Goal: Task Accomplishment & Management: Manage account settings

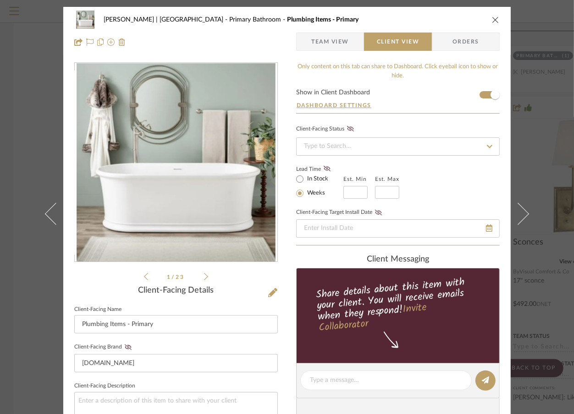
click at [23, 50] on div "Breckenridge-Tchen | Manhattan Beach Primary Bathroom Plumbing Items - Primary …" at bounding box center [287, 207] width 574 height 414
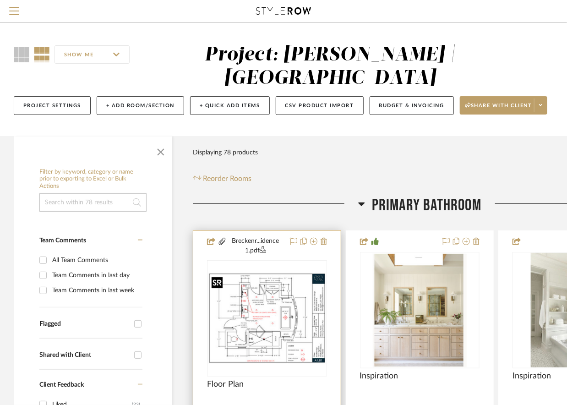
click at [0, 0] on img at bounding box center [0, 0] width 0 height 0
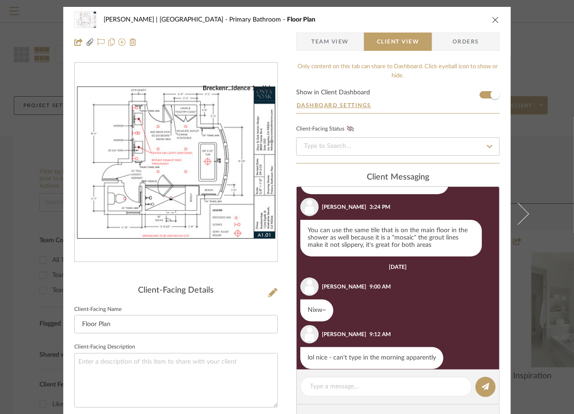
scroll to position [195, 0]
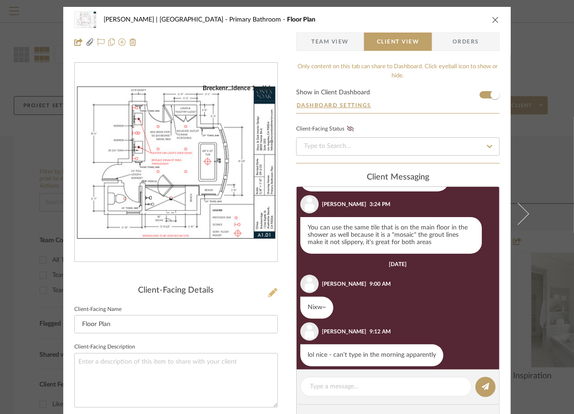
click at [270, 292] on icon at bounding box center [272, 292] width 9 height 9
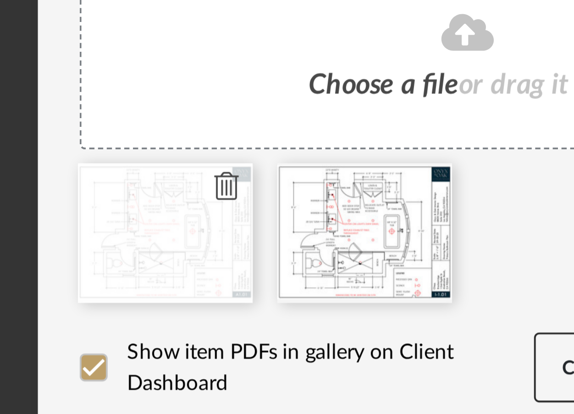
click at [221, 315] on icon at bounding box center [223, 316] width 6 height 7
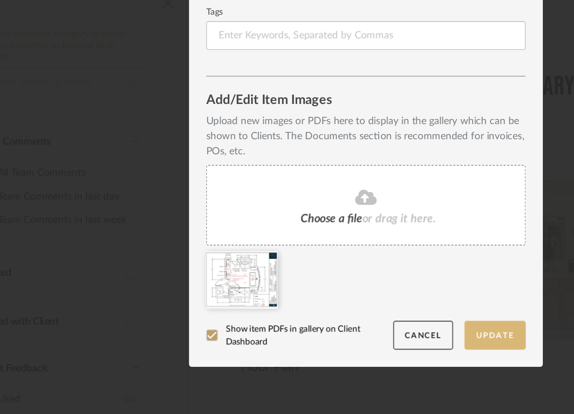
click at [366, 360] on button "Update" at bounding box center [369, 364] width 39 height 19
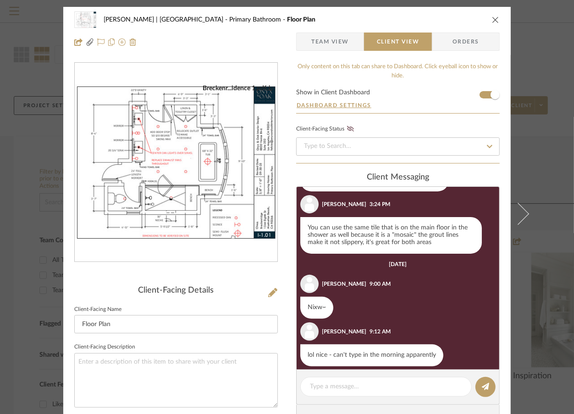
click at [514, 156] on div "Breckenridge-Tchen | Manhattan Beach Primary Bathroom Floor Plan Team View Clie…" at bounding box center [287, 207] width 574 height 414
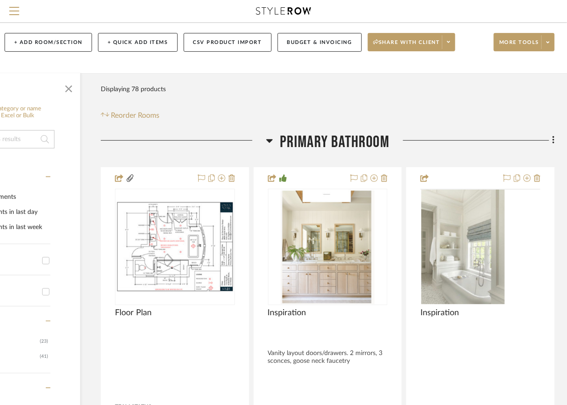
scroll to position [59, 92]
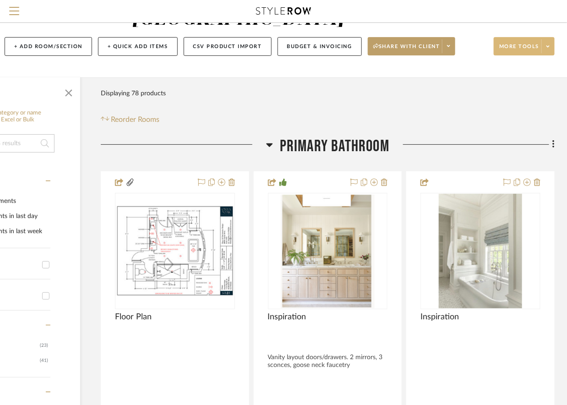
click at [514, 50] on span "More tools" at bounding box center [520, 50] width 40 height 14
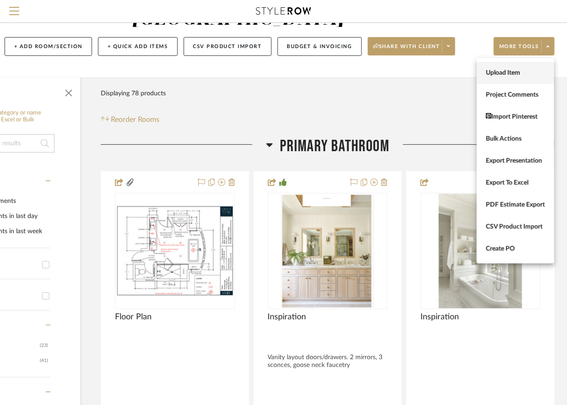
click at [514, 76] on span "Upload Item" at bounding box center [515, 73] width 59 height 8
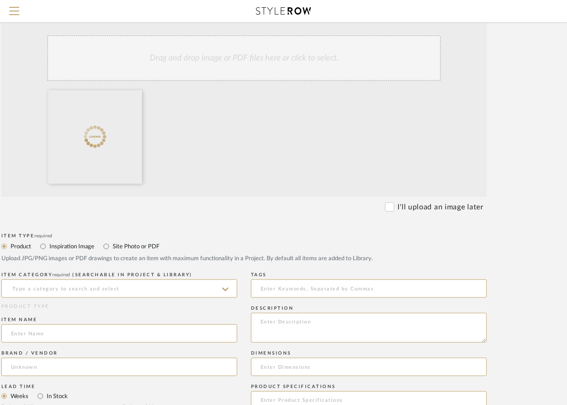
scroll to position [183, 86]
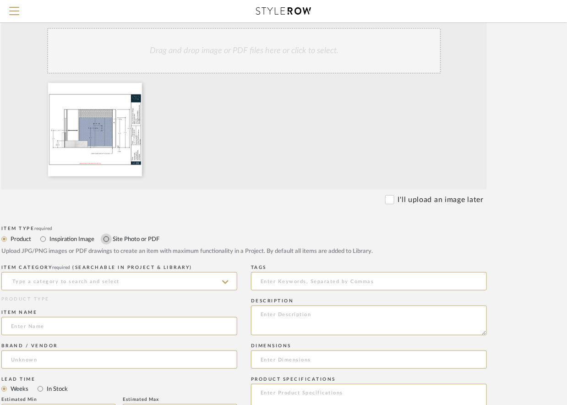
click at [109, 239] on input "Site Photo or PDF" at bounding box center [106, 239] width 11 height 11
radio input "true"
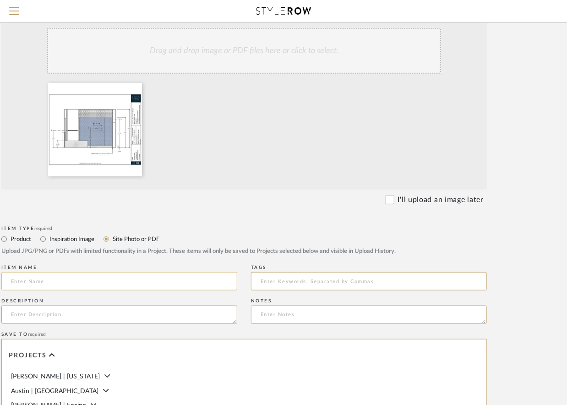
click at [60, 280] on input at bounding box center [119, 281] width 236 height 18
type input "P"
type input "E"
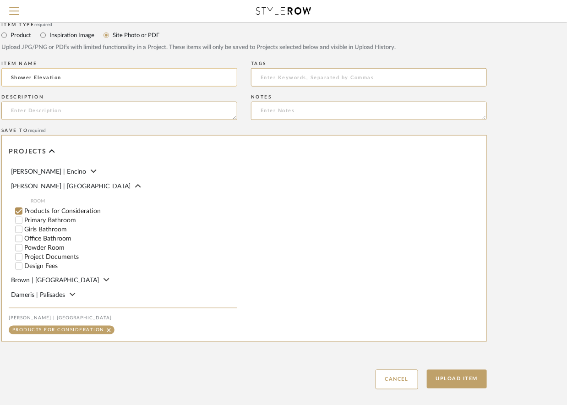
scroll to position [32, 0]
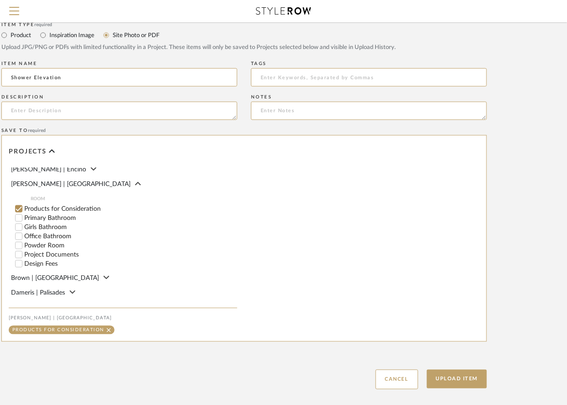
type input "Shower Elevation"
click at [18, 220] on input "Primary Bathroom" at bounding box center [18, 218] width 9 height 9
checkbox input "false"
click at [458, 382] on button "Upload Item" at bounding box center [457, 379] width 60 height 19
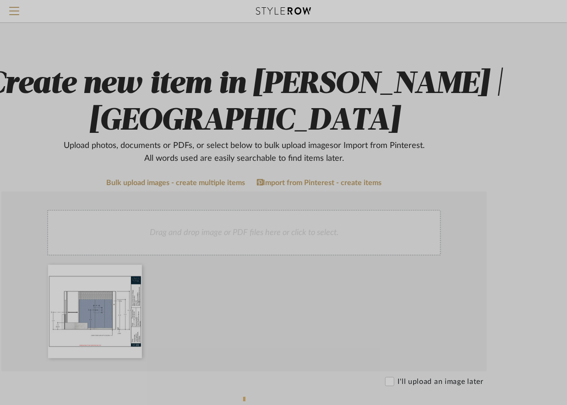
scroll to position [0, 86]
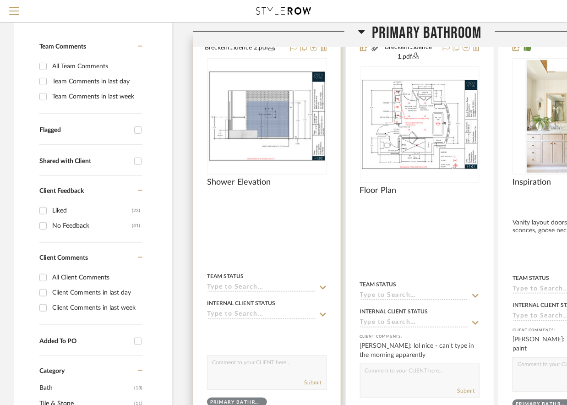
scroll to position [195, 0]
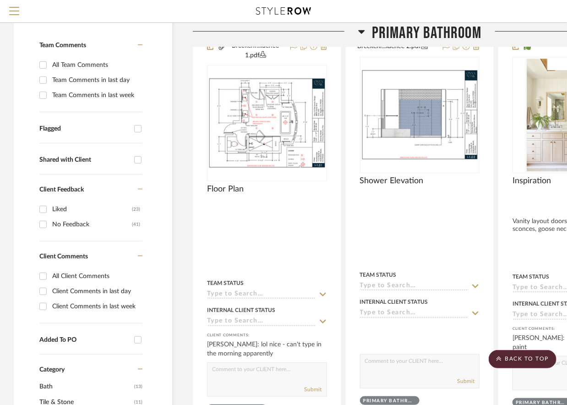
click at [360, 28] on icon at bounding box center [361, 31] width 7 height 11
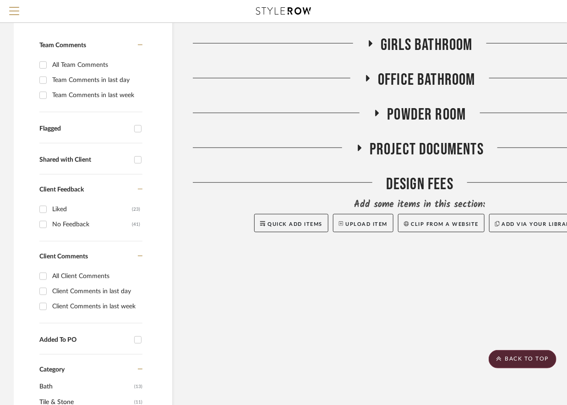
click at [363, 79] on icon at bounding box center [368, 78] width 11 height 7
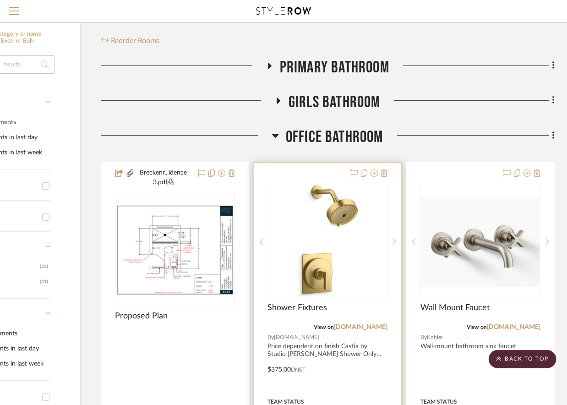
scroll to position [0, 92]
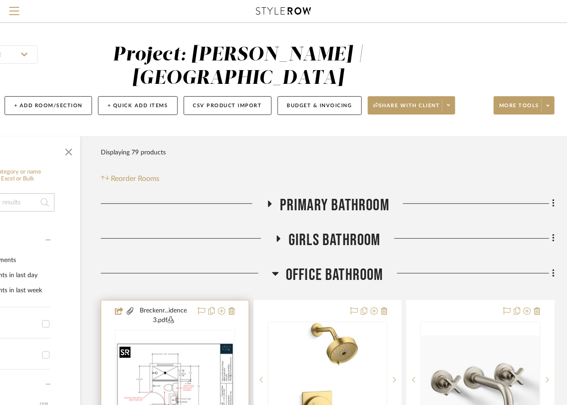
click at [173, 371] on img "0" at bounding box center [175, 388] width 118 height 91
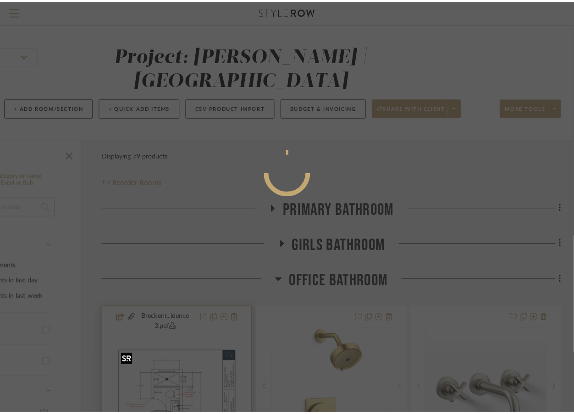
scroll to position [0, 0]
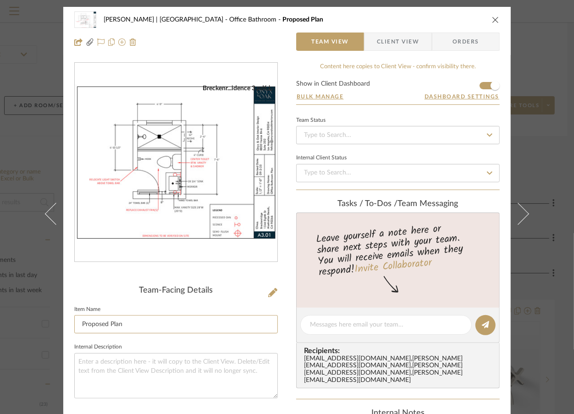
drag, startPoint x: 108, startPoint y: 324, endPoint x: 61, endPoint y: 324, distance: 46.8
click at [63, 324] on div "Breckenridge-Tchen | Manhattan Beach Office Bathroom Proposed Plan Team View Cl…" at bounding box center [286, 337] width 447 height 661
click at [140, 360] on textarea at bounding box center [175, 375] width 203 height 45
click at [514, 81] on div "Breckenridge-Tchen | Manhattan Beach Office Bathroom Proposed Plan Team View Cl…" at bounding box center [287, 207] width 574 height 414
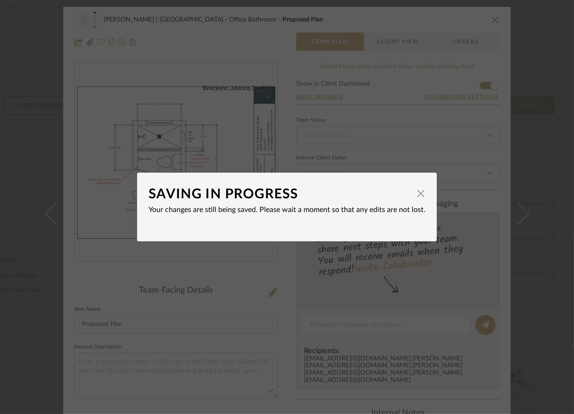
click at [514, 123] on div "SAVING IN PROGRESS × Your changes are still being saved. Please wait a moment s…" at bounding box center [287, 207] width 574 height 414
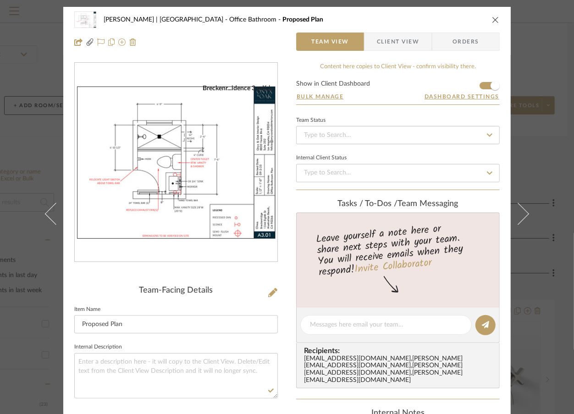
click at [514, 76] on div "Breckenridge-Tchen | Manhattan Beach Office Bathroom Proposed Plan Team View Cl…" at bounding box center [287, 207] width 574 height 414
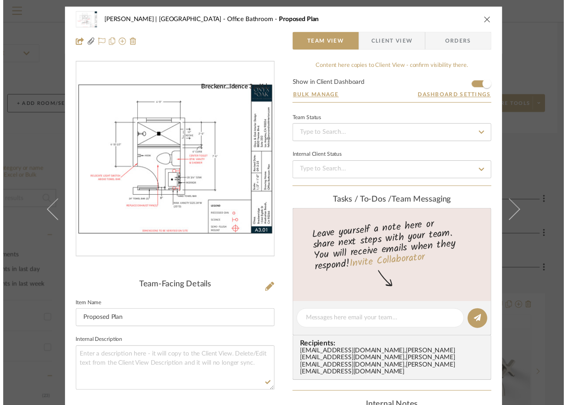
scroll to position [0, 92]
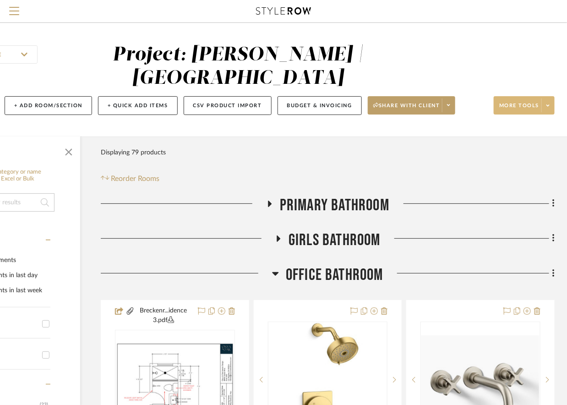
click at [514, 105] on span at bounding box center [548, 106] width 13 height 14
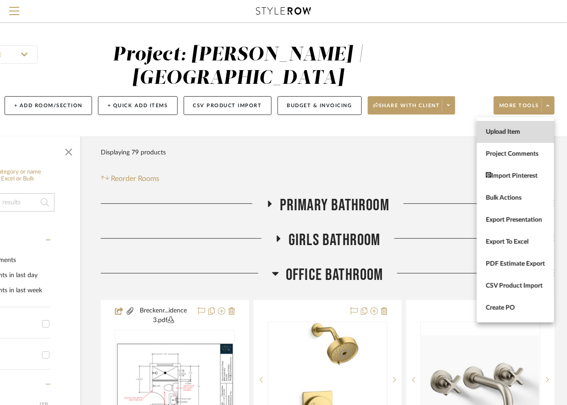
click at [514, 134] on span "Upload Item" at bounding box center [515, 132] width 59 height 8
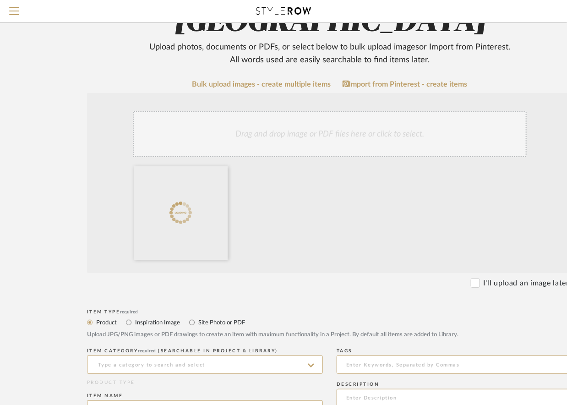
scroll to position [103, 0]
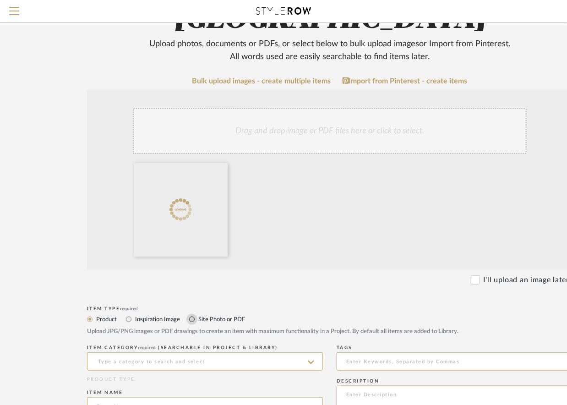
click at [194, 319] on input "Site Photo or PDF" at bounding box center [192, 319] width 11 height 11
radio input "true"
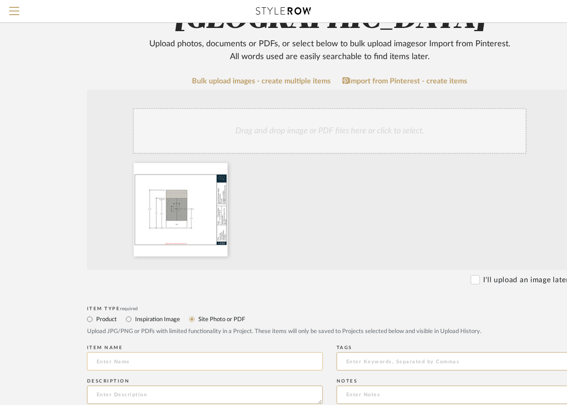
click at [128, 363] on input at bounding box center [205, 361] width 236 height 18
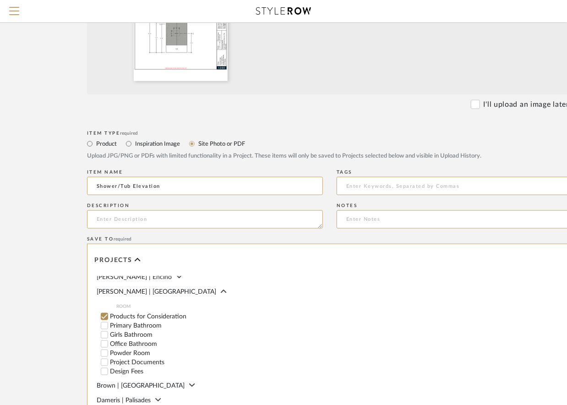
scroll to position [34, 0]
type input "Shower/Tub Elevation"
click at [105, 335] on input "Girls Bathroom" at bounding box center [104, 333] width 9 height 9
checkbox input "false"
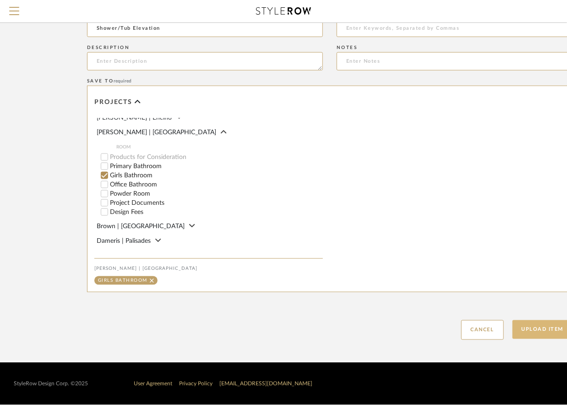
click at [514, 328] on button "Upload Item" at bounding box center [543, 329] width 60 height 19
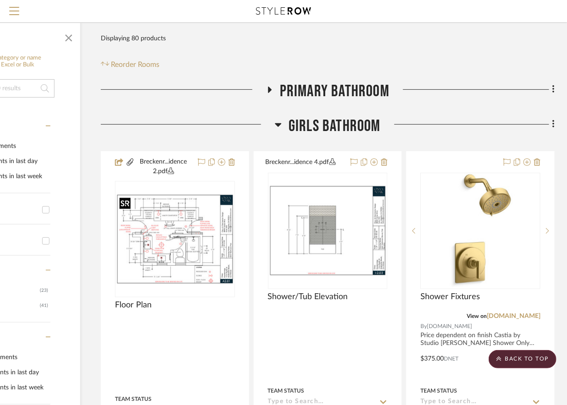
scroll to position [108, 92]
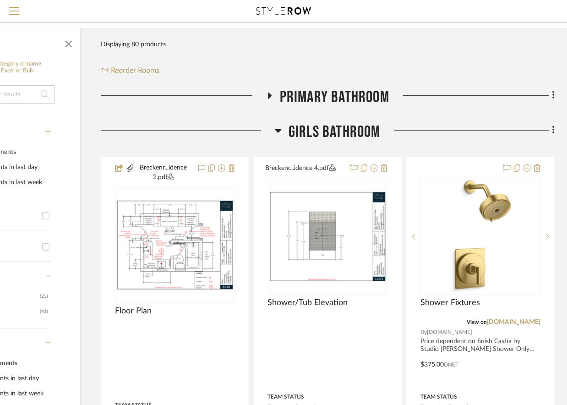
click at [272, 99] on fa-icon at bounding box center [269, 98] width 7 height 13
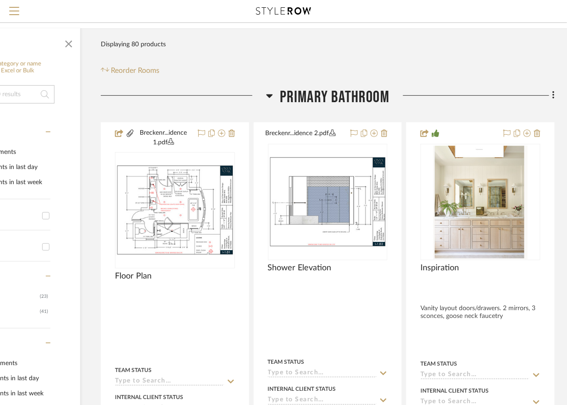
click at [272, 99] on icon at bounding box center [269, 95] width 7 height 11
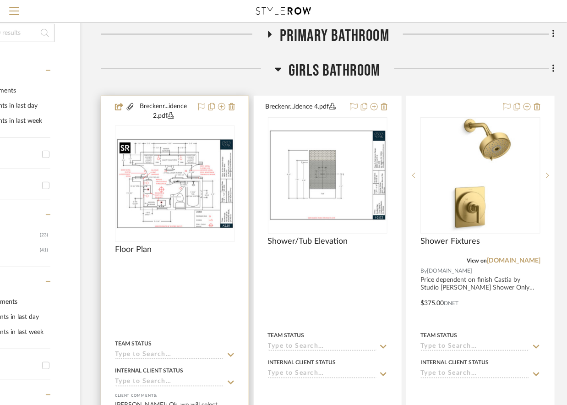
click at [187, 191] on img "0" at bounding box center [175, 183] width 118 height 91
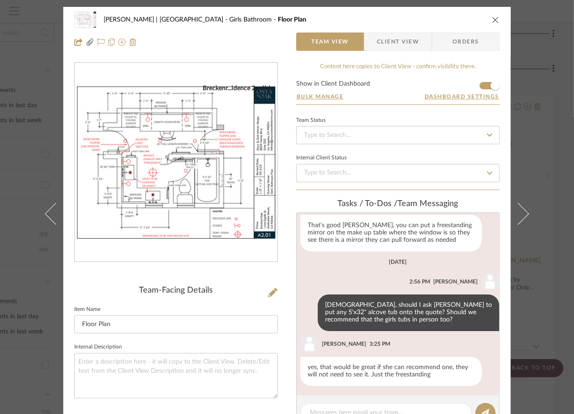
scroll to position [97, 0]
click at [269, 293] on icon at bounding box center [272, 292] width 9 height 9
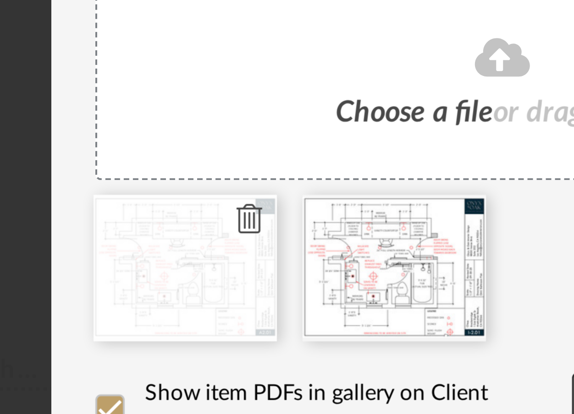
click at [220, 314] on icon at bounding box center [223, 316] width 6 height 7
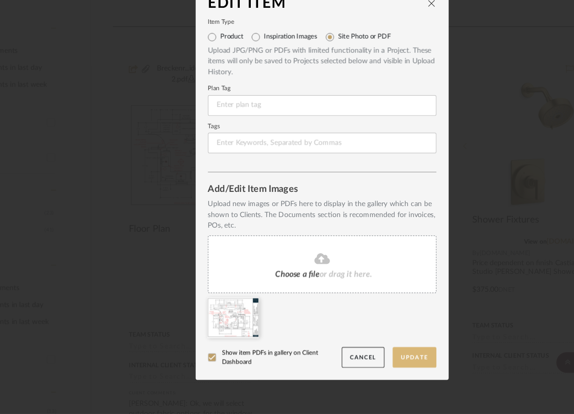
click at [383, 365] on button "Update" at bounding box center [369, 364] width 39 height 19
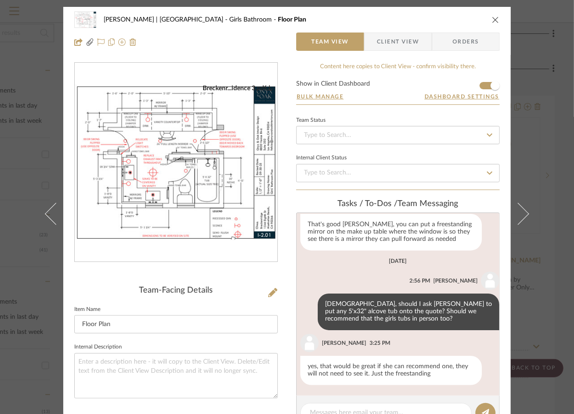
click at [514, 99] on div "Breckenridge-Tchen | Manhattan Beach Girls Bathroom Floor Plan Team View Client…" at bounding box center [287, 207] width 574 height 414
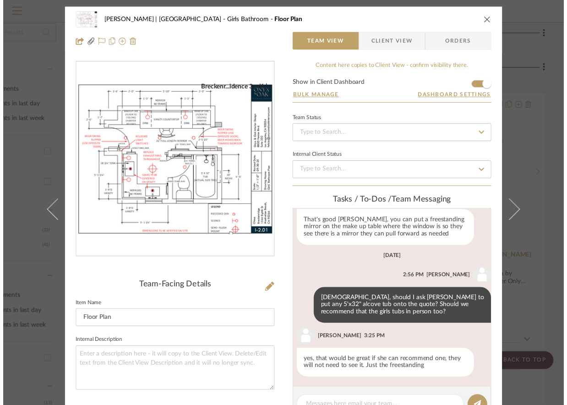
scroll to position [170, 92]
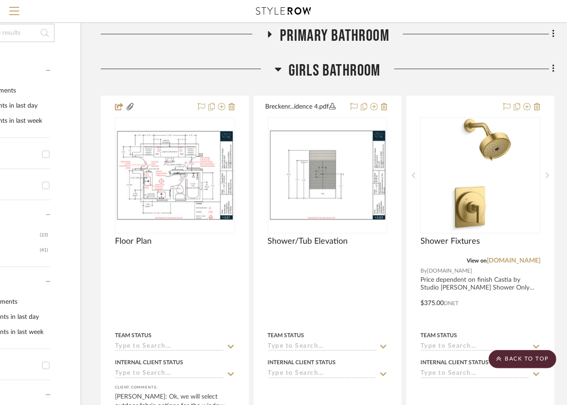
click at [279, 71] on icon at bounding box center [278, 70] width 6 height 4
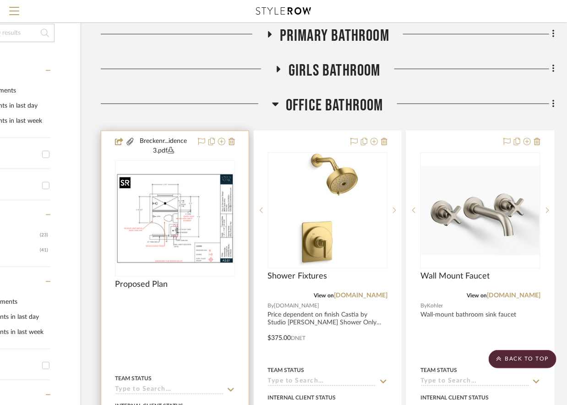
click at [185, 217] on img "0" at bounding box center [175, 218] width 118 height 91
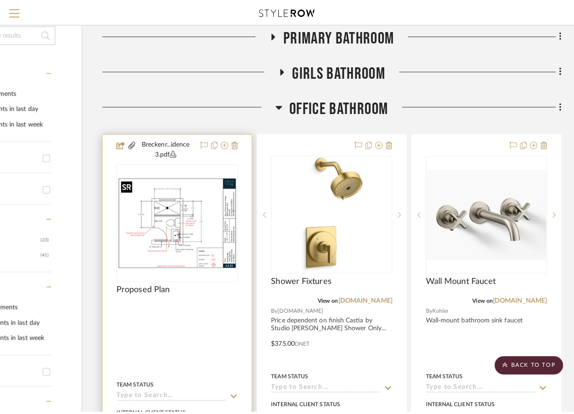
scroll to position [0, 0]
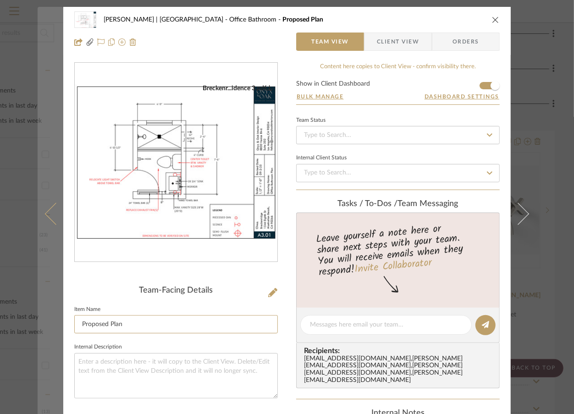
drag, startPoint x: 105, startPoint y: 319, endPoint x: 59, endPoint y: 323, distance: 45.9
click at [59, 323] on mat-dialog-content "Breckenridge-Tchen | Manhattan Beach Office Bathroom Proposed Plan Team View Cl…" at bounding box center [287, 337] width 499 height 661
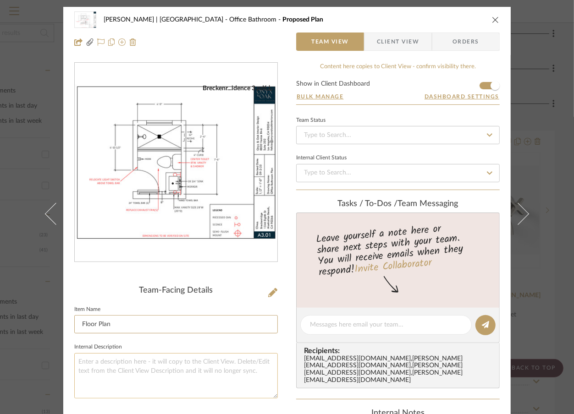
type input "Floor Plan"
click at [180, 365] on textarea at bounding box center [175, 375] width 203 height 45
click at [268, 291] on icon at bounding box center [272, 292] width 9 height 9
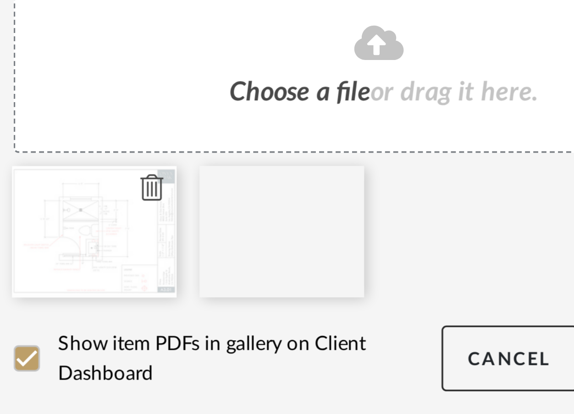
click at [221, 316] on icon at bounding box center [223, 316] width 6 height 7
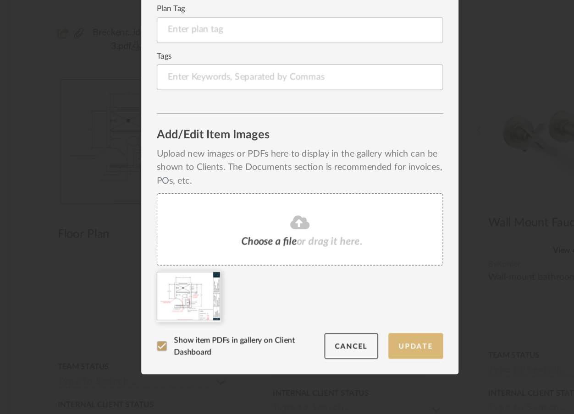
click at [359, 362] on button "Update" at bounding box center [369, 364] width 39 height 19
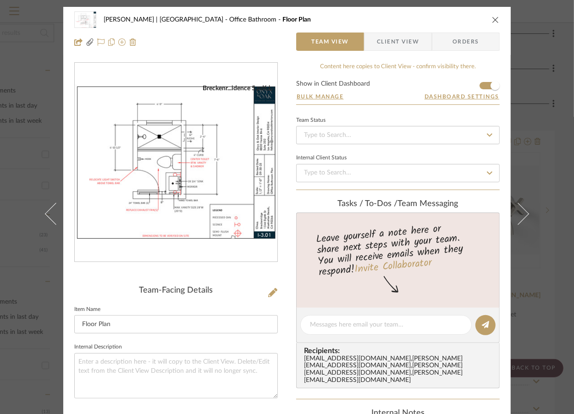
click at [514, 161] on div "Breckenridge-Tchen | Manhattan Beach Office Bathroom Floor Plan Team View Clien…" at bounding box center [287, 207] width 574 height 414
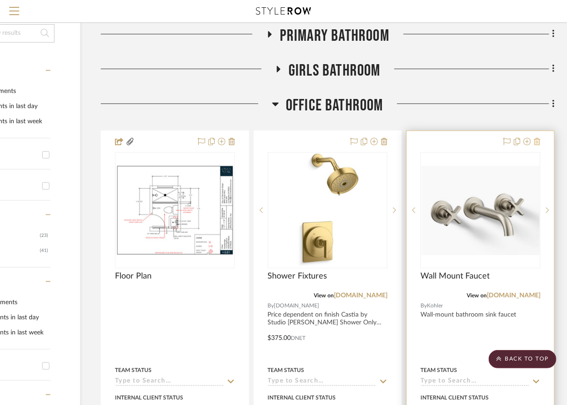
scroll to position [0, 92]
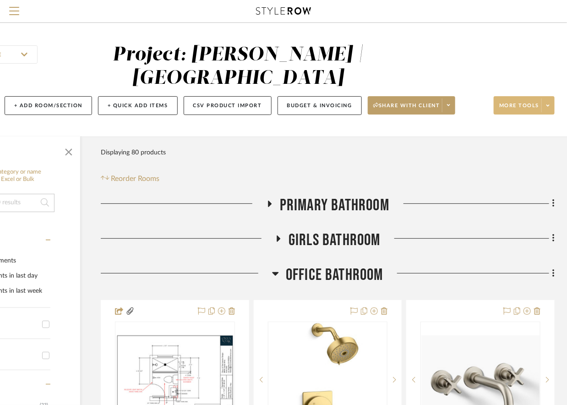
click at [514, 110] on span at bounding box center [548, 106] width 13 height 14
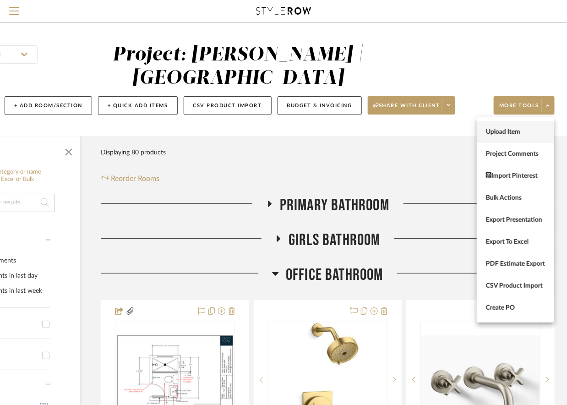
click at [513, 132] on span "Upload Item" at bounding box center [515, 132] width 59 height 8
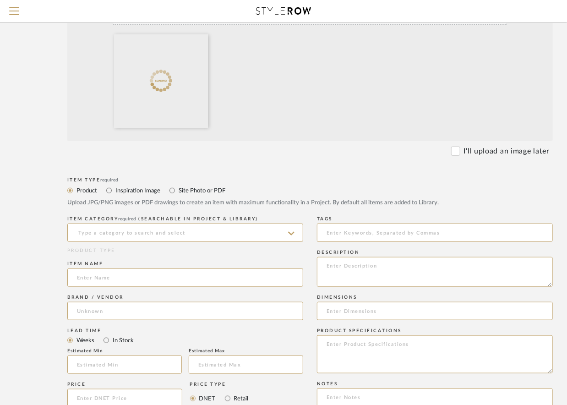
scroll to position [234, 19]
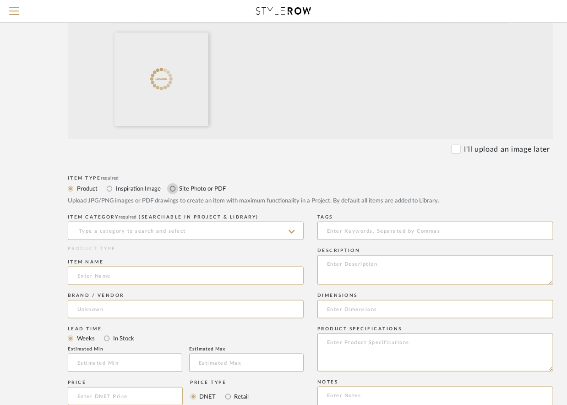
click at [171, 191] on input "Site Photo or PDF" at bounding box center [172, 188] width 11 height 11
radio input "true"
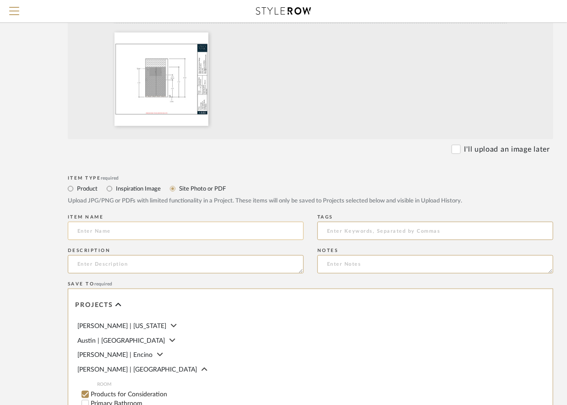
click at [112, 231] on input at bounding box center [186, 231] width 236 height 18
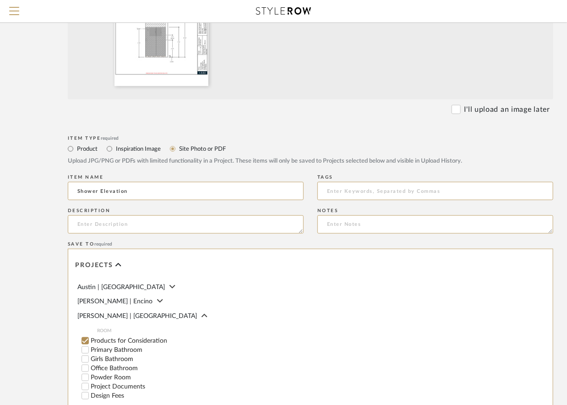
scroll to position [15, 0]
type input "Shower Elevation"
click at [84, 368] on input "Office Bathroom" at bounding box center [85, 367] width 9 height 9
checkbox input "false"
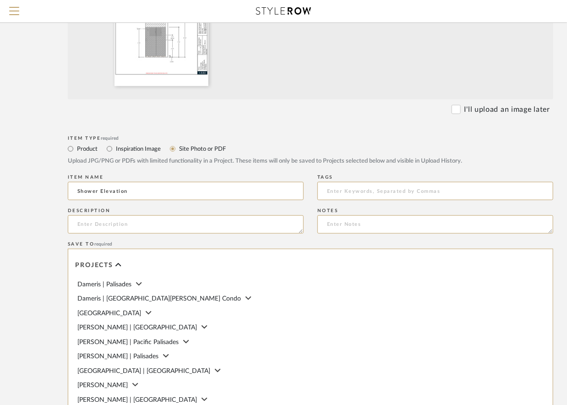
scroll to position [438, 19]
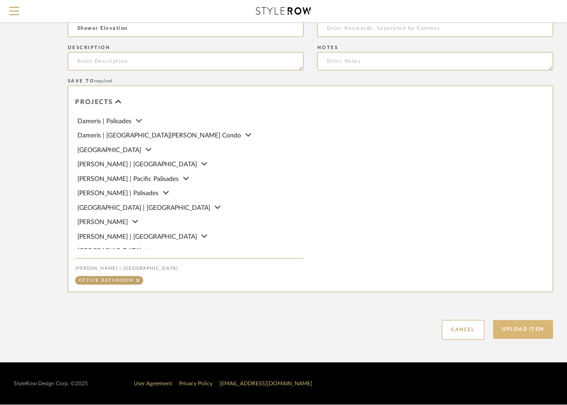
click at [514, 329] on button "Upload Item" at bounding box center [524, 329] width 60 height 19
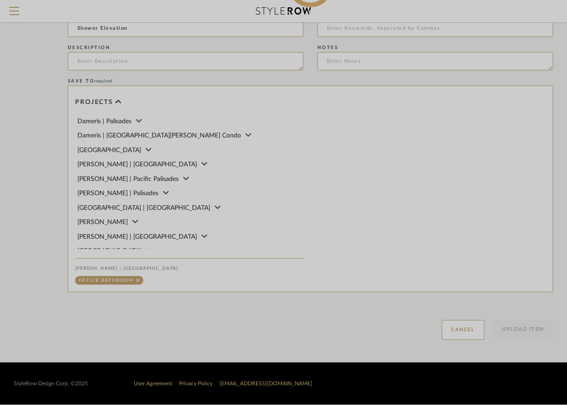
scroll to position [0, 19]
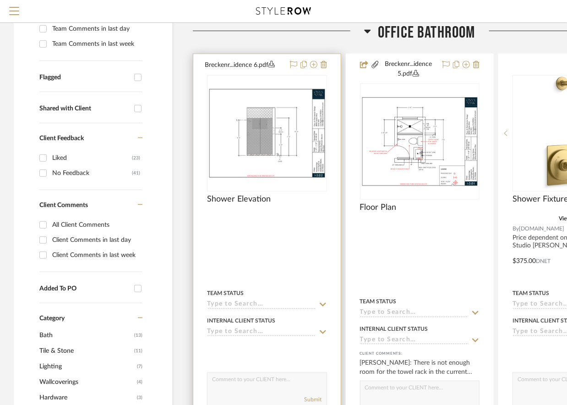
scroll to position [265, 0]
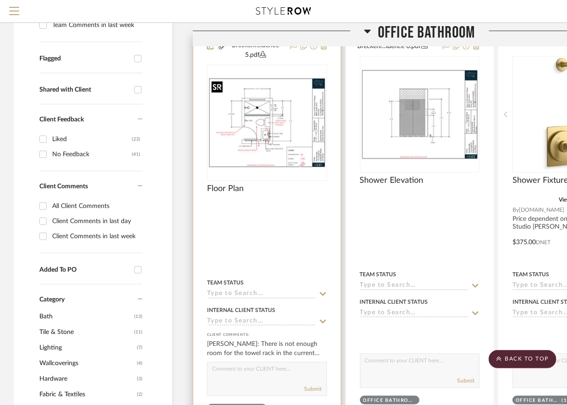
click at [0, 0] on img at bounding box center [0, 0] width 0 height 0
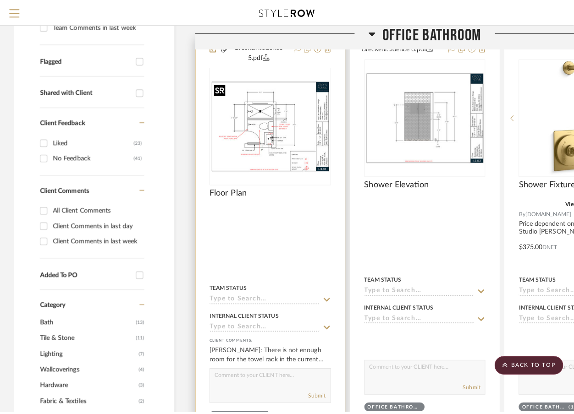
scroll to position [0, 0]
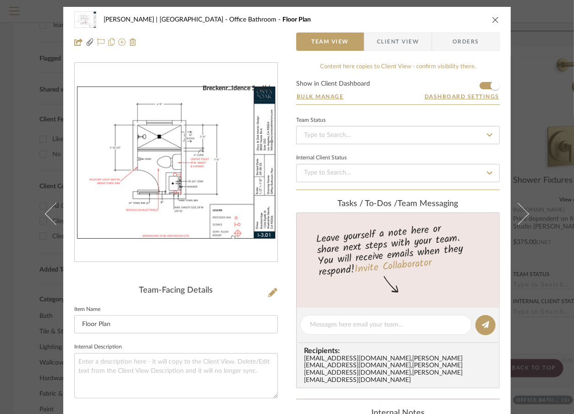
click at [514, 138] on div "Breckenridge-Tchen | Manhattan Beach Office Bathroom Floor Plan Team View Clien…" at bounding box center [287, 207] width 574 height 414
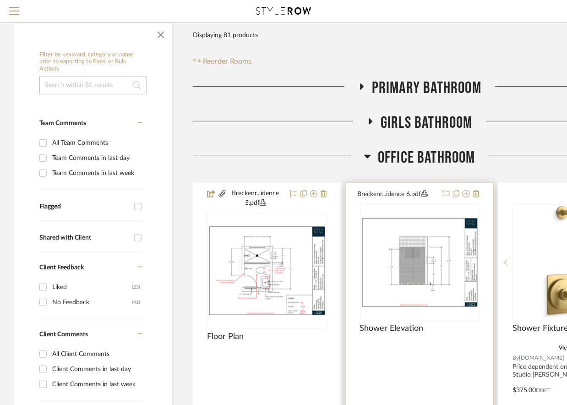
scroll to position [122, 0]
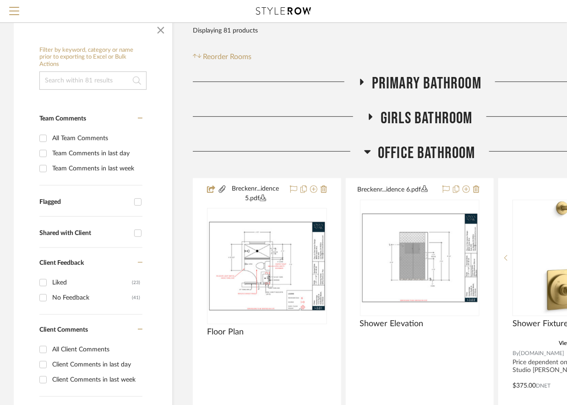
click at [369, 152] on icon at bounding box center [367, 151] width 7 height 11
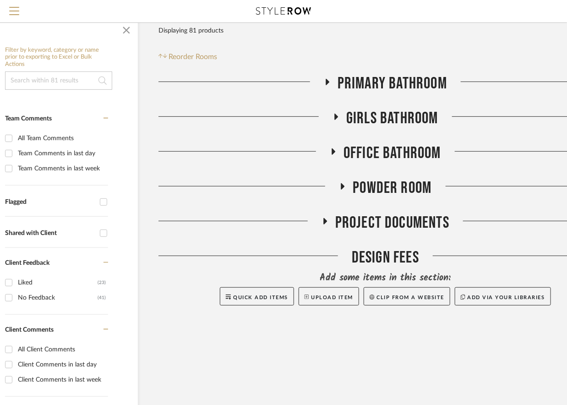
click at [346, 185] on icon at bounding box center [342, 186] width 11 height 7
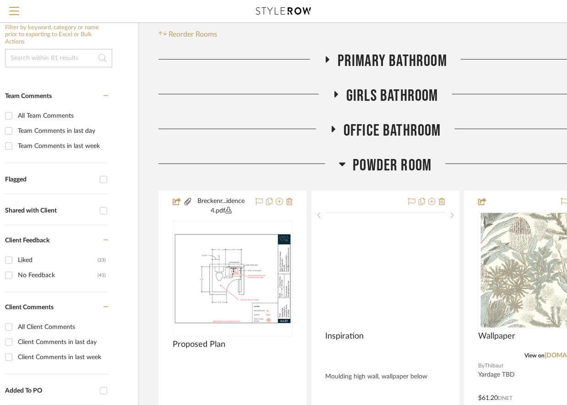
scroll to position [183, 34]
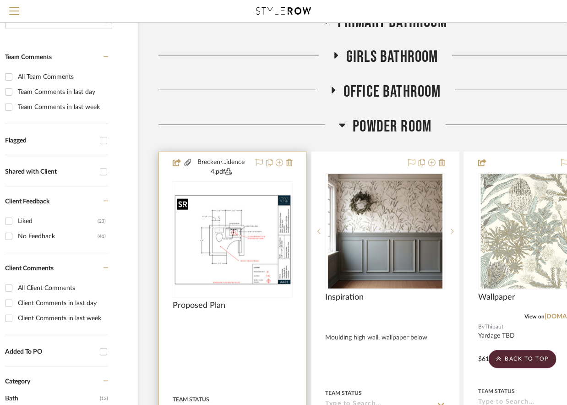
click at [236, 235] on img "0" at bounding box center [233, 239] width 118 height 91
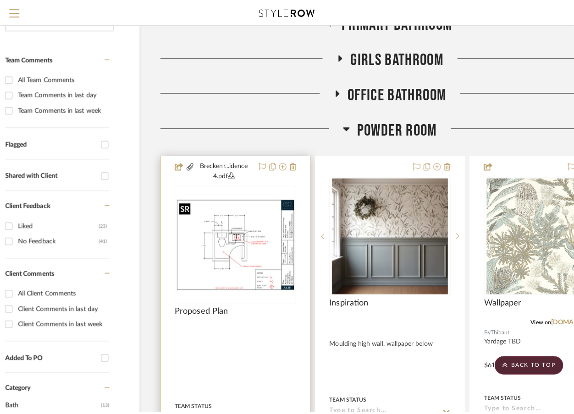
scroll to position [0, 0]
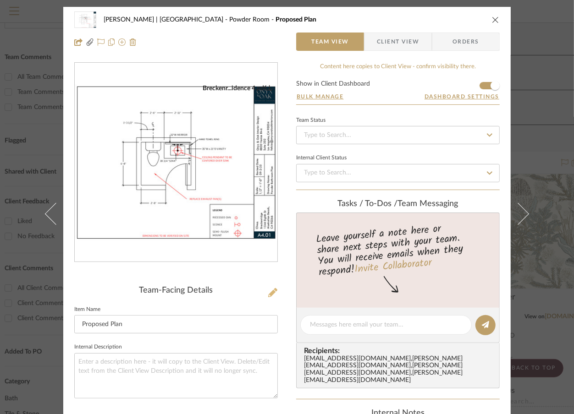
click at [268, 290] on icon at bounding box center [272, 292] width 9 height 9
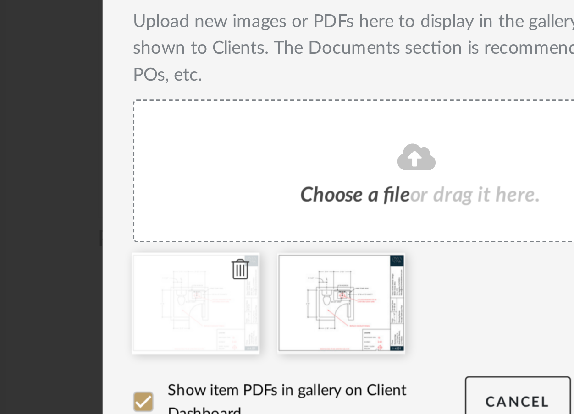
click at [220, 314] on icon at bounding box center [223, 316] width 6 height 7
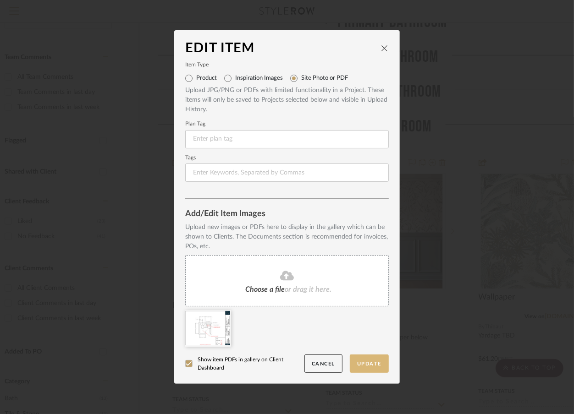
click at [373, 362] on button "Update" at bounding box center [369, 364] width 39 height 19
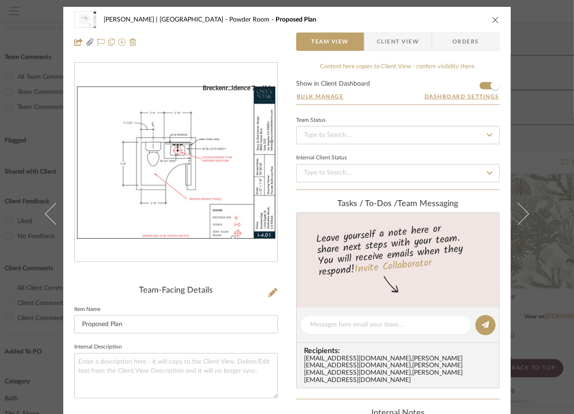
click at [514, 113] on div "Breckenridge-Tchen | Manhattan Beach Powder Room Proposed Plan Team View Client…" at bounding box center [287, 207] width 574 height 414
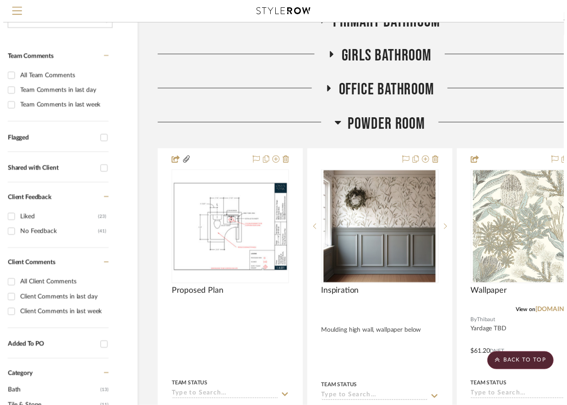
scroll to position [183, 34]
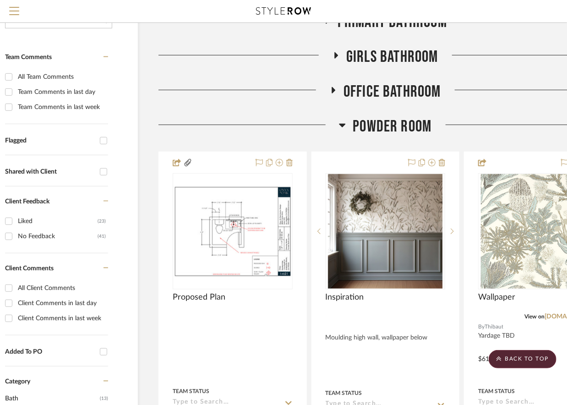
click at [342, 123] on icon at bounding box center [342, 125] width 7 height 11
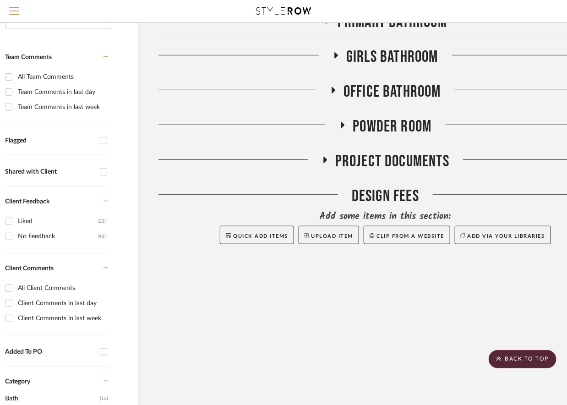
click at [333, 92] on icon at bounding box center [334, 90] width 4 height 6
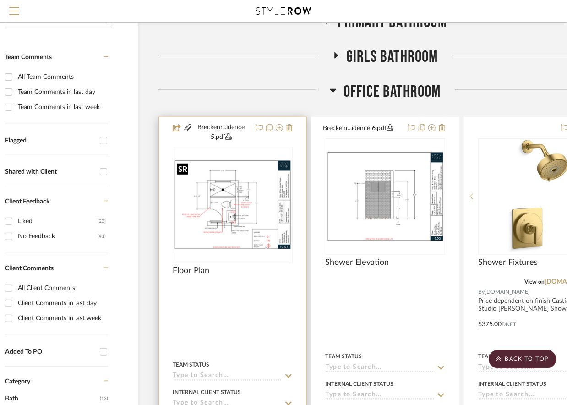
click at [0, 0] on img at bounding box center [0, 0] width 0 height 0
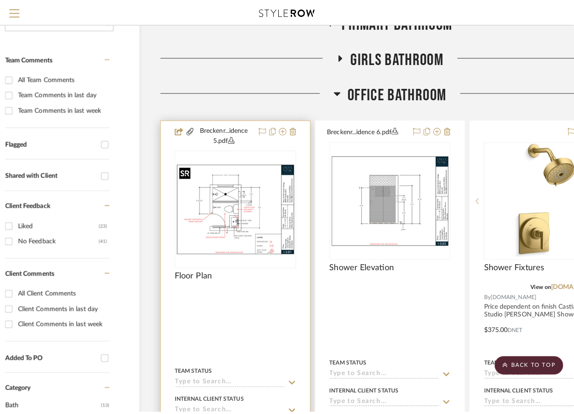
scroll to position [0, 0]
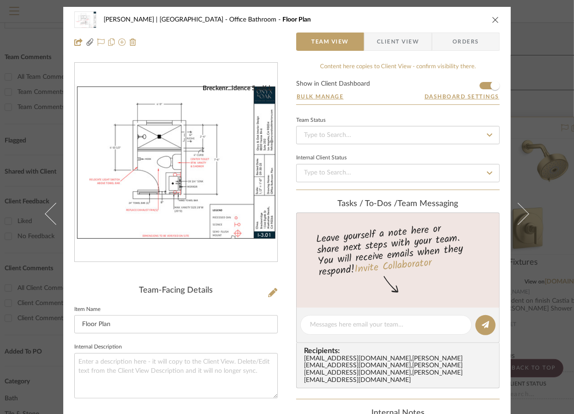
drag, startPoint x: 550, startPoint y: 156, endPoint x: 526, endPoint y: 160, distance: 24.6
click at [514, 156] on div "Breckenridge-Tchen | Manhattan Beach Office Bathroom Floor Plan Team View Clien…" at bounding box center [287, 207] width 574 height 414
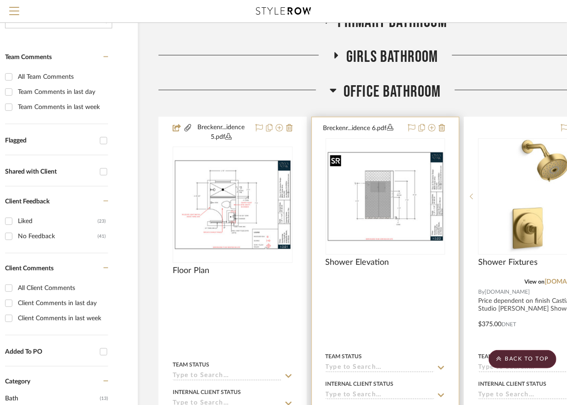
click at [365, 171] on img "0" at bounding box center [386, 196] width 118 height 91
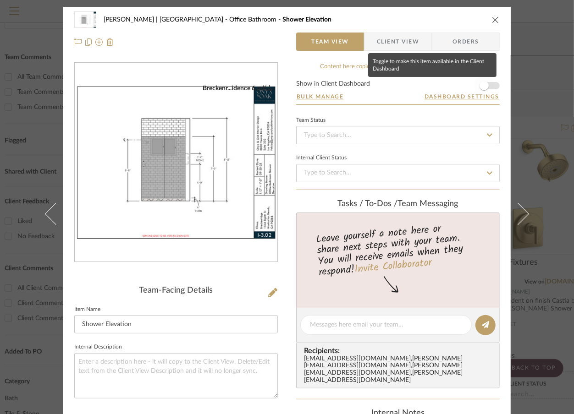
click at [481, 85] on span "button" at bounding box center [483, 85] width 9 height 9
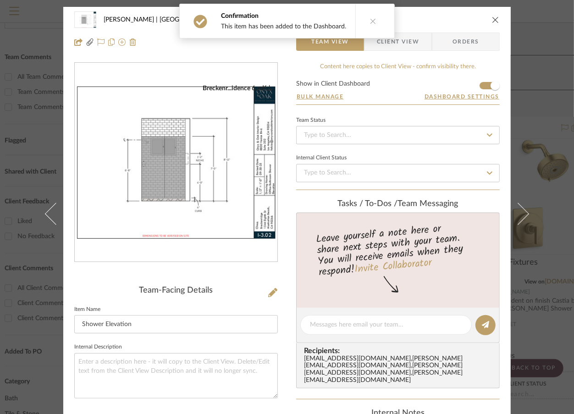
click at [514, 93] on div "Breckenridge-Tchen | Manhattan Beach Office Bathroom Shower Elevation Team View…" at bounding box center [287, 207] width 574 height 414
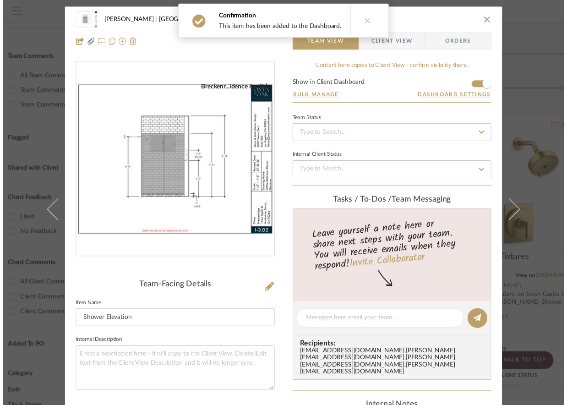
scroll to position [183, 34]
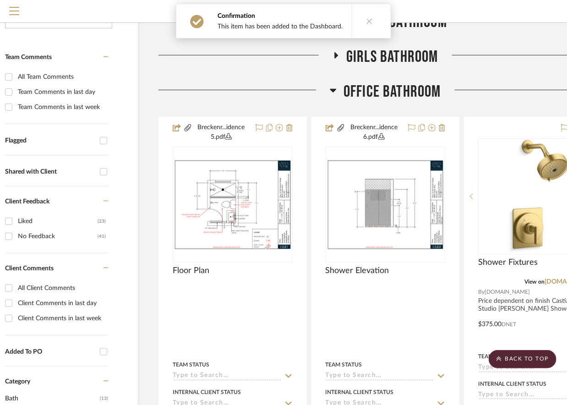
click at [331, 89] on icon at bounding box center [333, 91] width 6 height 4
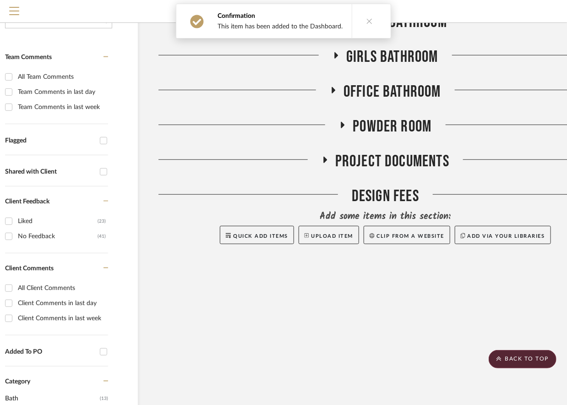
click at [346, 123] on icon at bounding box center [342, 125] width 11 height 7
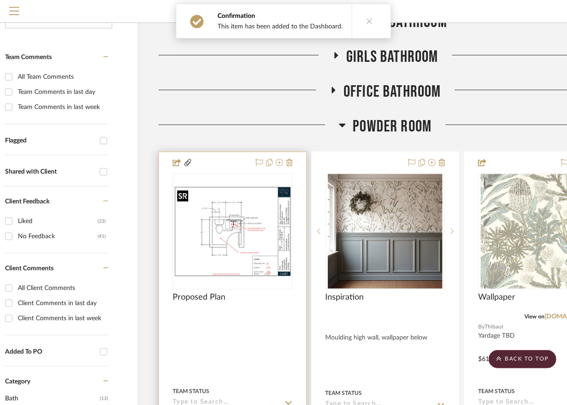
click at [0, 0] on img at bounding box center [0, 0] width 0 height 0
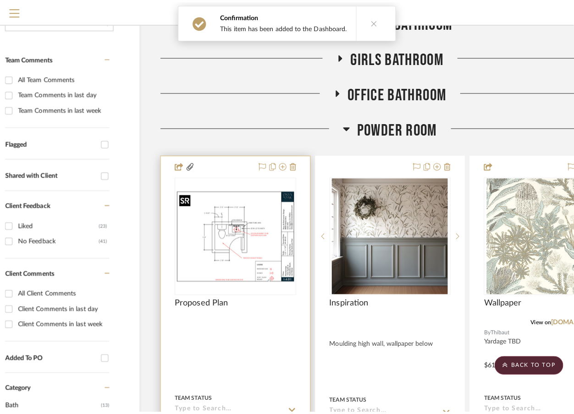
scroll to position [0, 0]
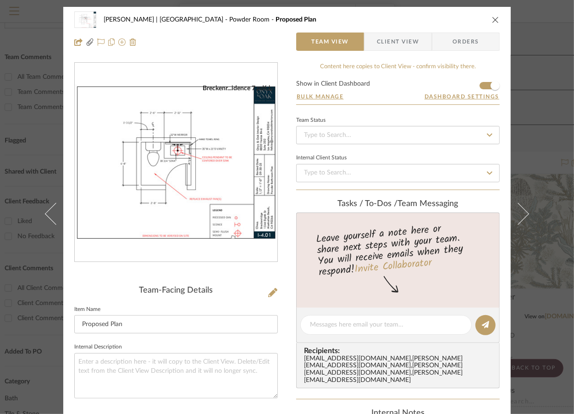
click at [514, 80] on div "Breckenridge-Tchen | Manhattan Beach Powder Room Proposed Plan Team View Client…" at bounding box center [287, 207] width 574 height 414
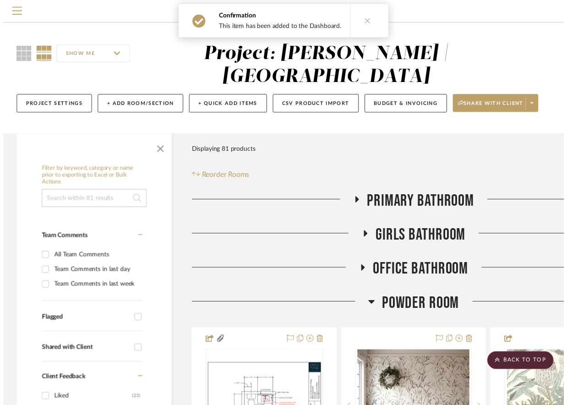
scroll to position [183, 34]
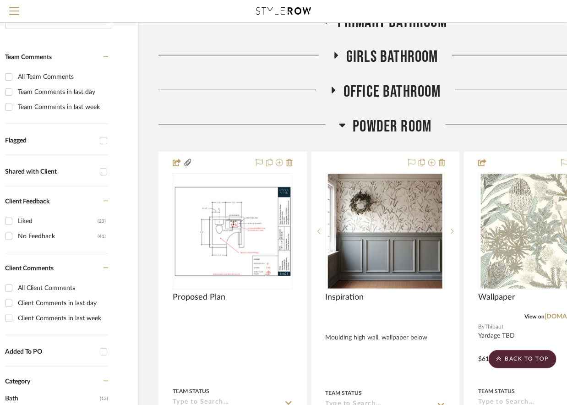
click at [346, 128] on icon at bounding box center [342, 125] width 7 height 11
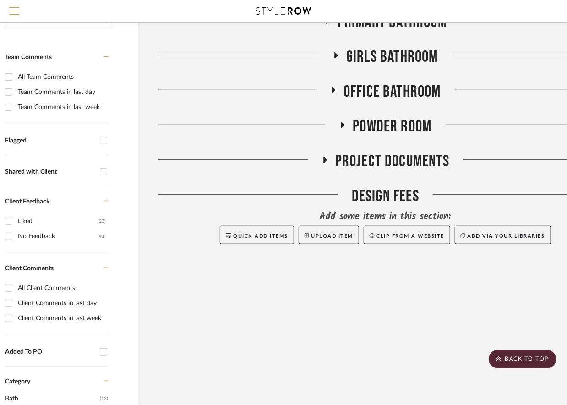
click at [333, 56] on icon at bounding box center [336, 55] width 11 height 7
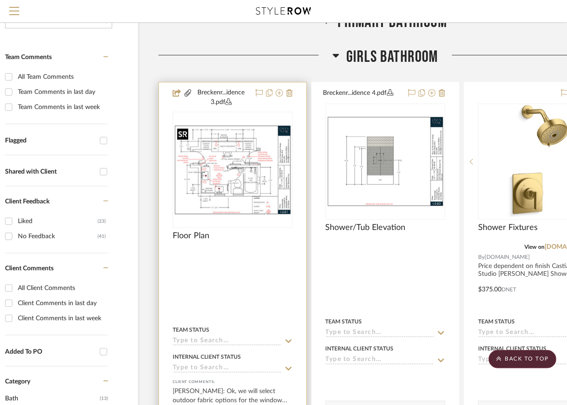
click at [0, 0] on img at bounding box center [0, 0] width 0 height 0
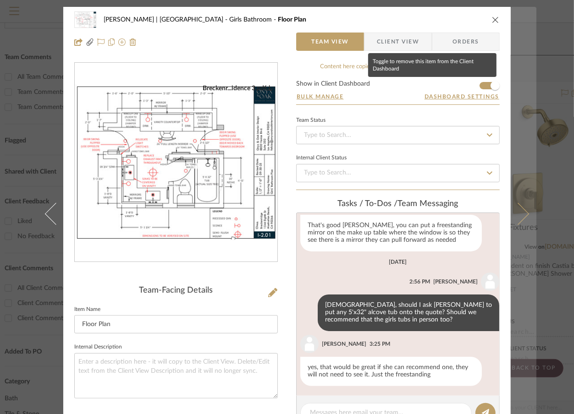
scroll to position [97, 0]
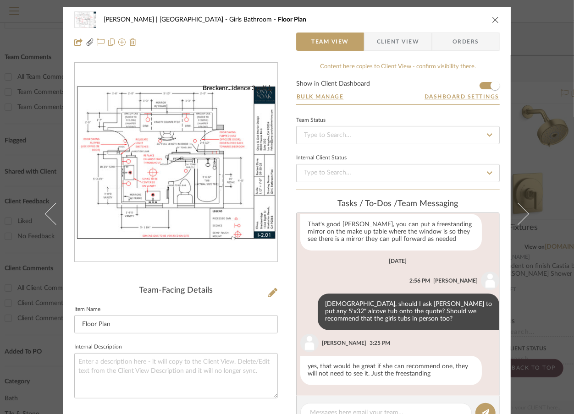
drag, startPoint x: 517, startPoint y: 205, endPoint x: 509, endPoint y: 179, distance: 26.8
click at [514, 205] on icon at bounding box center [518, 214] width 22 height 22
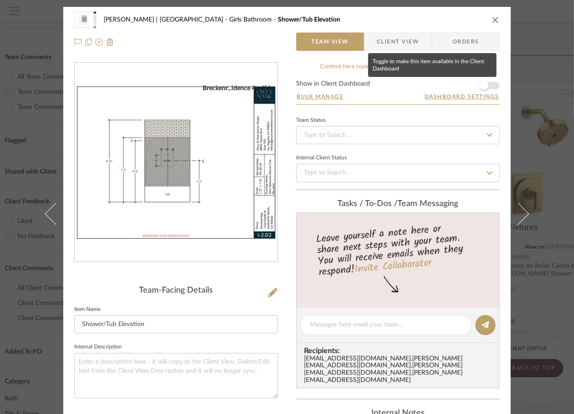
click at [489, 83] on span "button" at bounding box center [484, 86] width 20 height 20
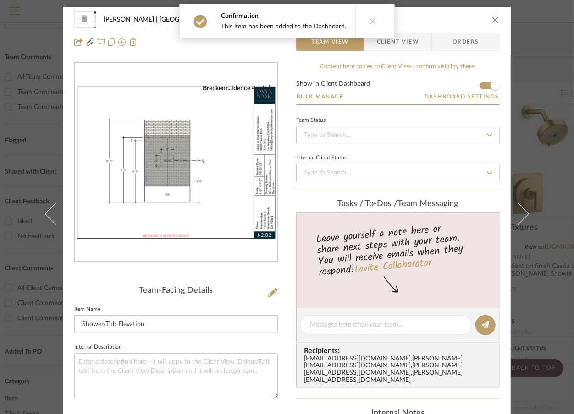
click at [514, 93] on div "Breckenridge-Tchen | Manhattan Beach Girls Bathroom Shower/Tub Elevation Team V…" at bounding box center [287, 207] width 574 height 414
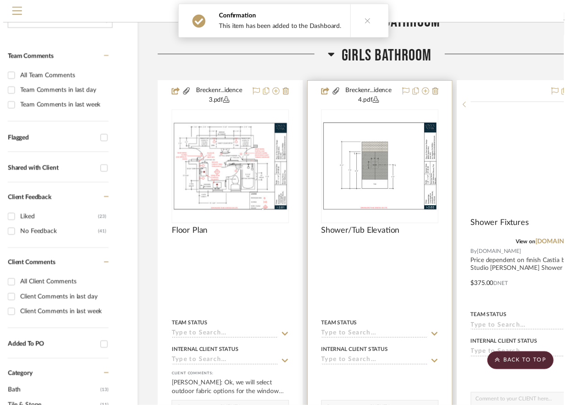
scroll to position [183, 34]
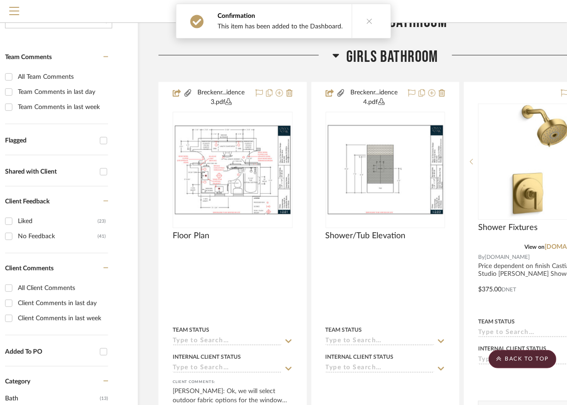
click at [337, 58] on icon at bounding box center [336, 55] width 7 height 11
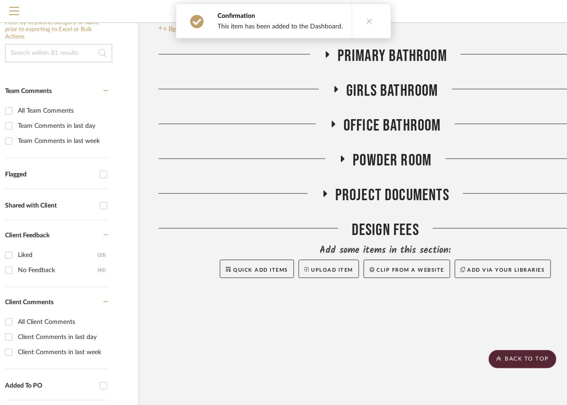
scroll to position [61, 34]
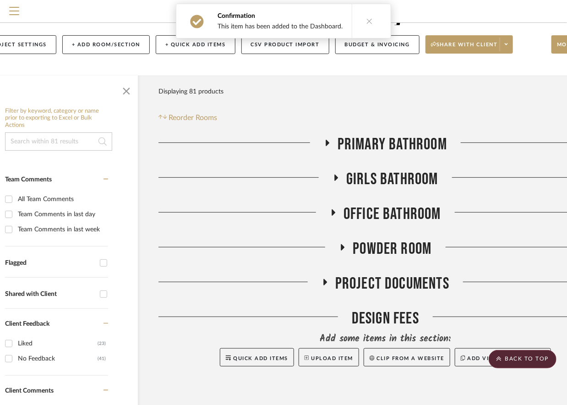
click at [338, 174] on icon at bounding box center [336, 177] width 11 height 7
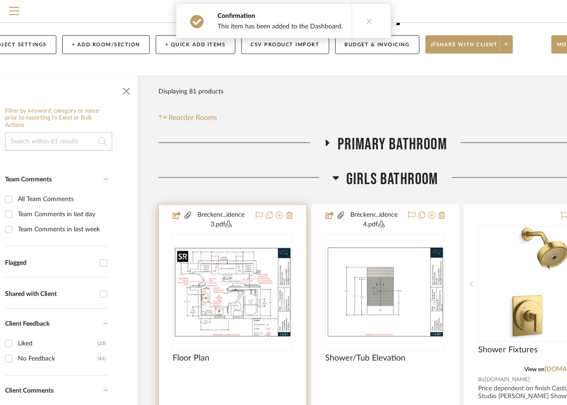
click at [0, 0] on img at bounding box center [0, 0] width 0 height 0
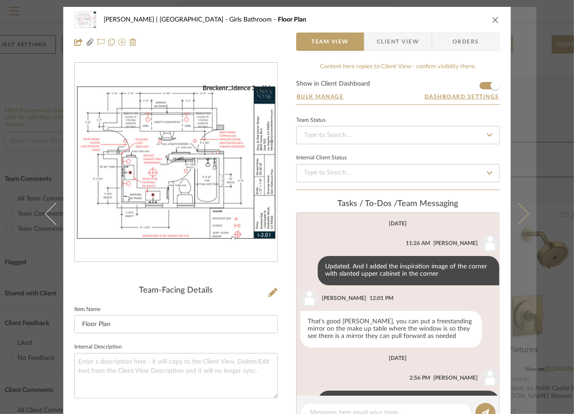
scroll to position [97, 0]
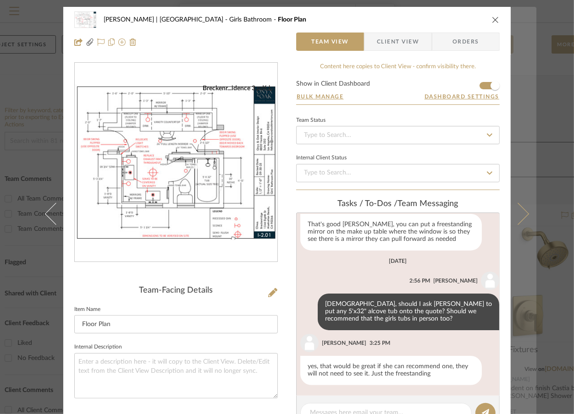
click at [514, 215] on icon at bounding box center [518, 214] width 22 height 22
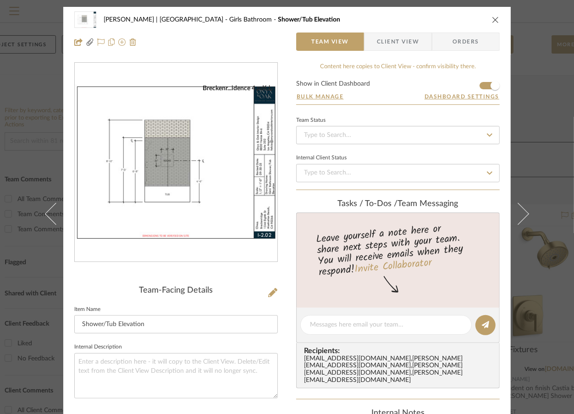
click at [514, 105] on div "Breckenridge-Tchen | Manhattan Beach Girls Bathroom Shower/Tub Elevation Team V…" at bounding box center [287, 207] width 574 height 414
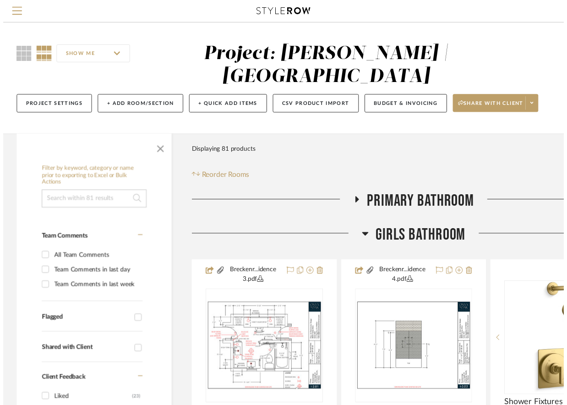
scroll to position [61, 34]
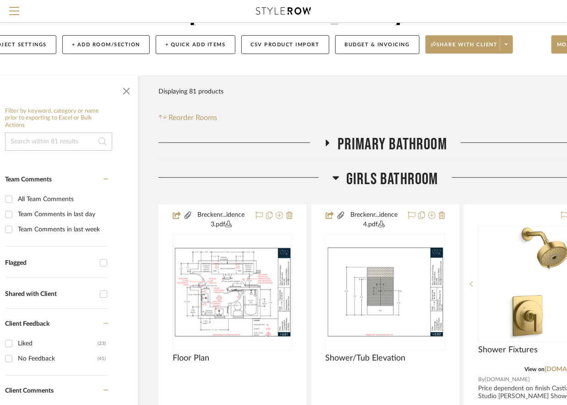
click at [334, 175] on icon at bounding box center [336, 177] width 7 height 11
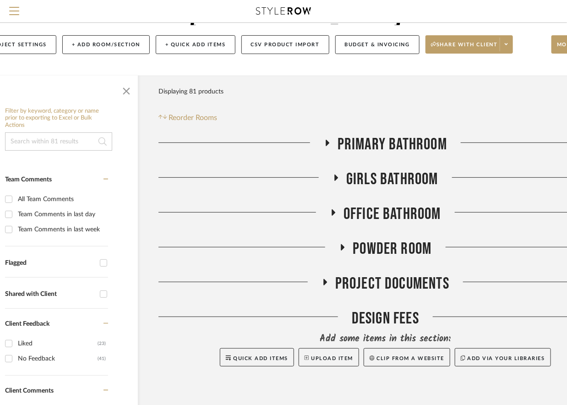
click at [327, 139] on icon at bounding box center [327, 142] width 11 height 7
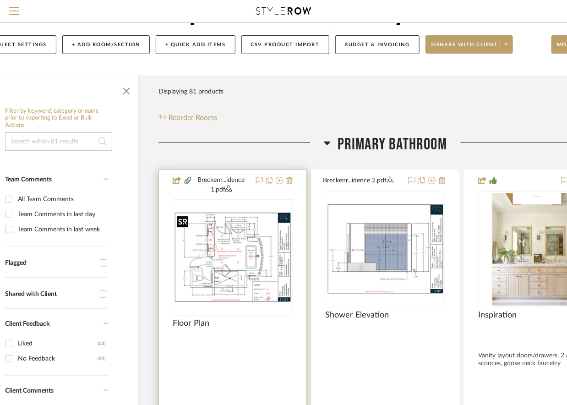
click at [0, 0] on img at bounding box center [0, 0] width 0 height 0
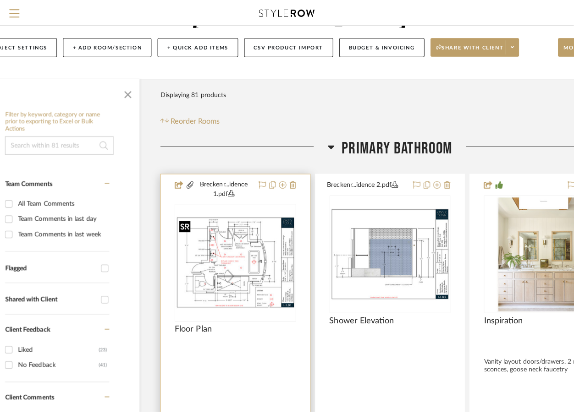
scroll to position [0, 0]
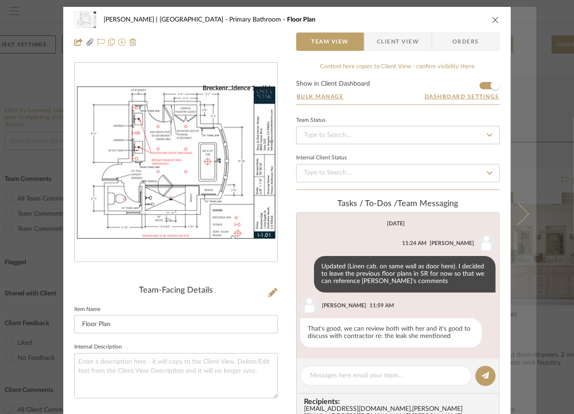
click at [514, 213] on icon at bounding box center [518, 214] width 22 height 22
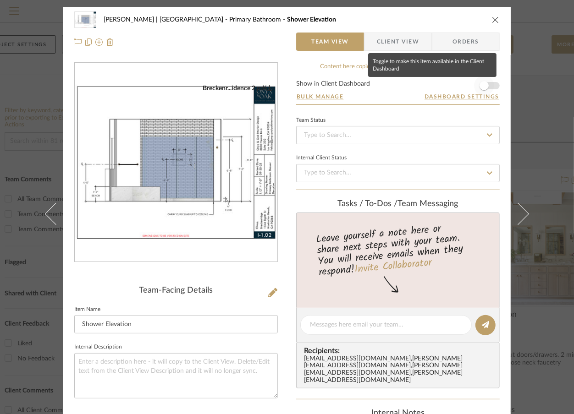
click at [490, 82] on span "button" at bounding box center [484, 86] width 20 height 20
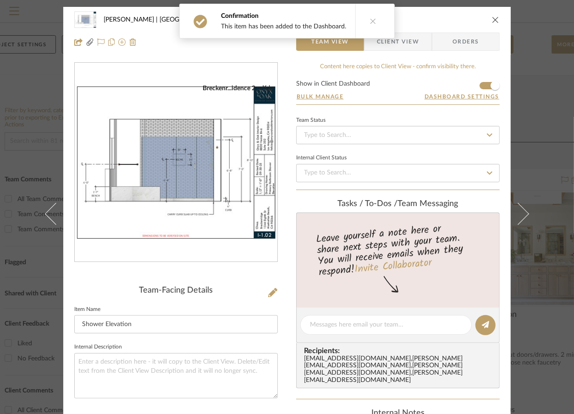
click at [514, 107] on div "Breckenridge-Tchen | Manhattan Beach Primary Bathroom Shower Elevation Team Vie…" at bounding box center [287, 207] width 574 height 414
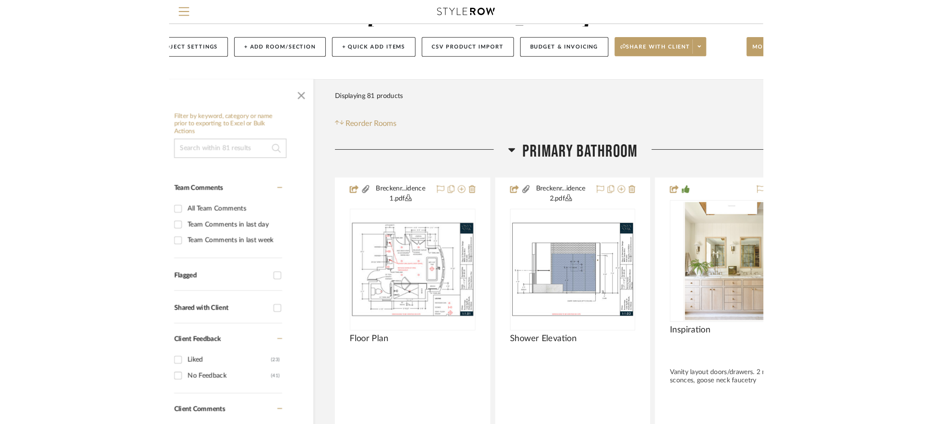
scroll to position [61, 0]
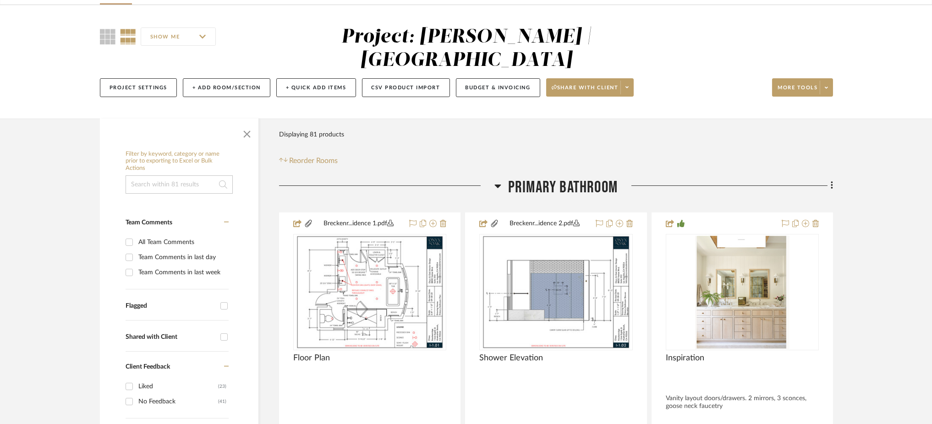
click at [499, 182] on icon at bounding box center [498, 186] width 7 height 11
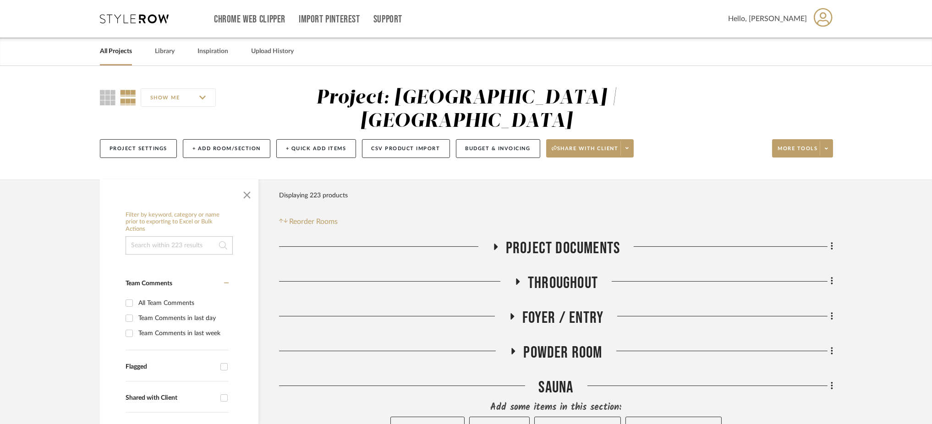
click at [164, 236] on input at bounding box center [179, 245] width 107 height 18
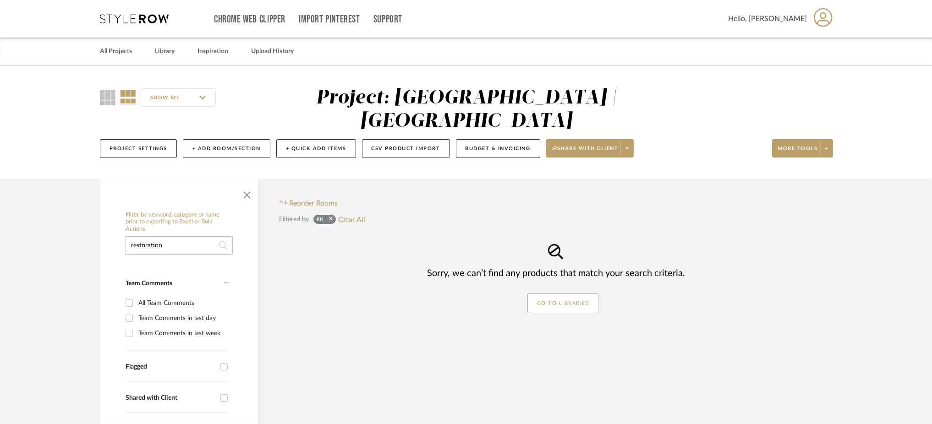
type input "restoration"
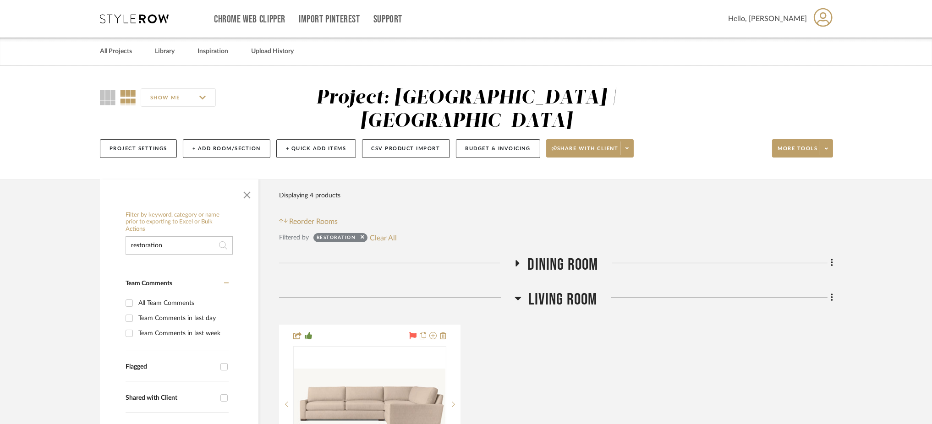
scroll to position [52, 0]
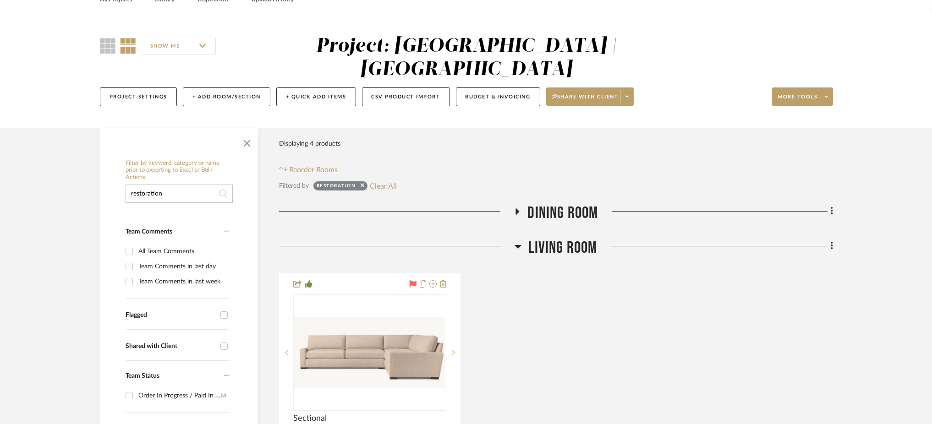
click at [508, 208] on icon at bounding box center [517, 211] width 11 height 7
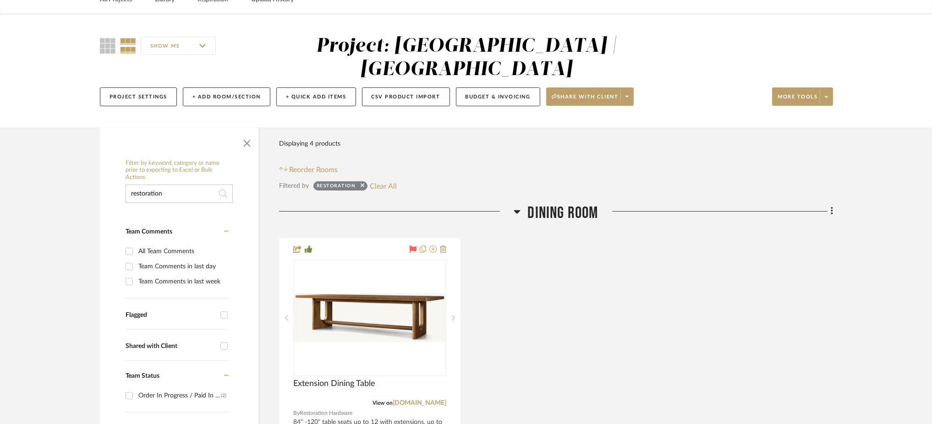
click at [508, 206] on icon at bounding box center [517, 211] width 7 height 11
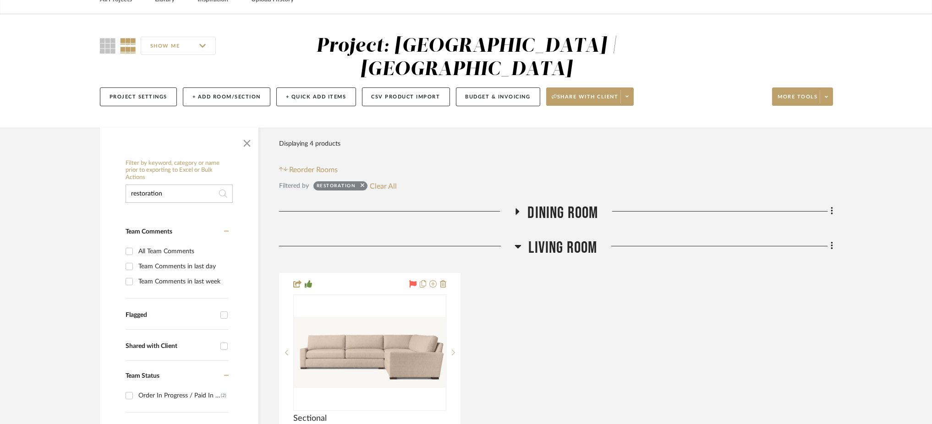
scroll to position [100, 0]
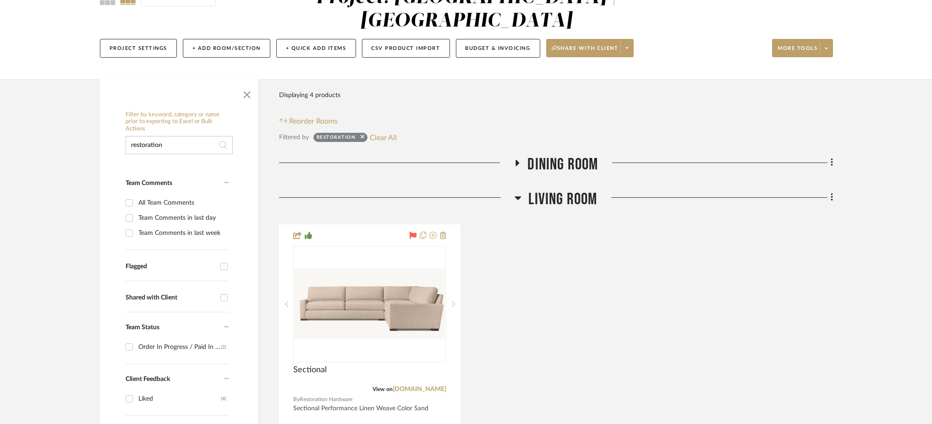
click at [508, 192] on icon at bounding box center [518, 197] width 7 height 11
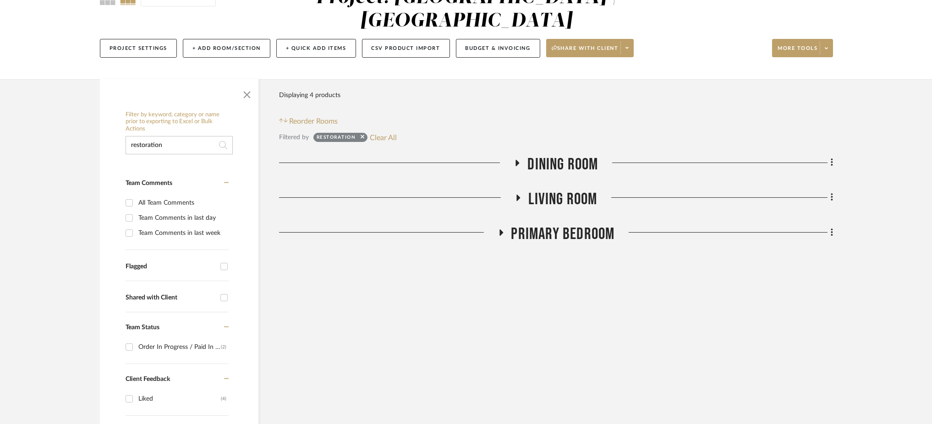
click at [504, 229] on icon at bounding box center [500, 232] width 11 height 7
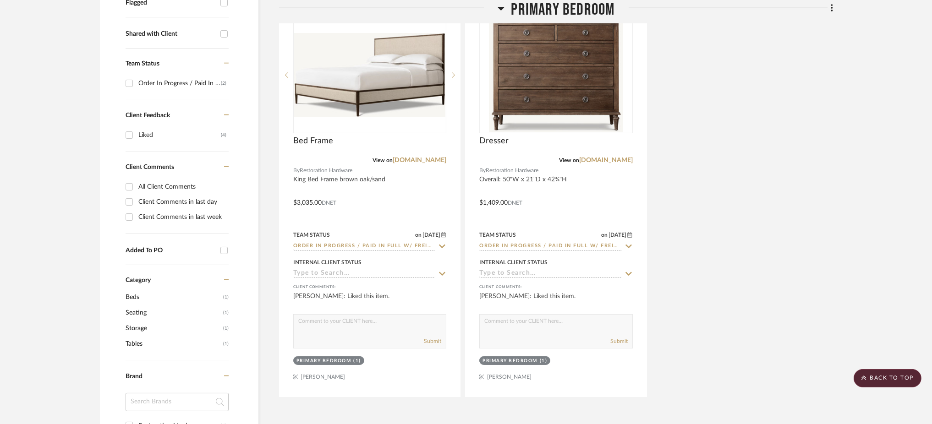
scroll to position [365, 0]
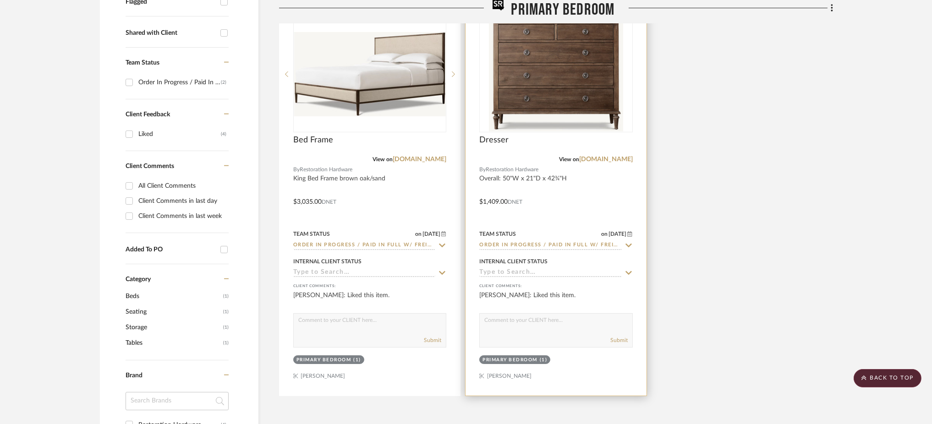
click at [508, 77] on img "0" at bounding box center [556, 74] width 135 height 115
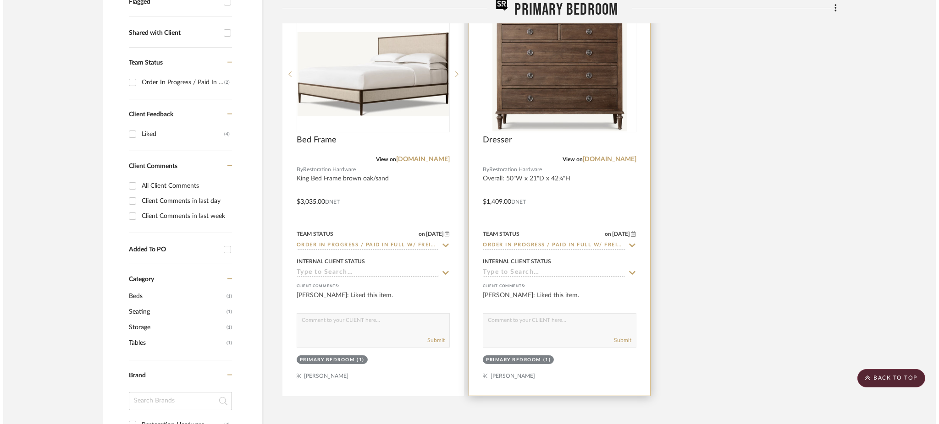
scroll to position [0, 0]
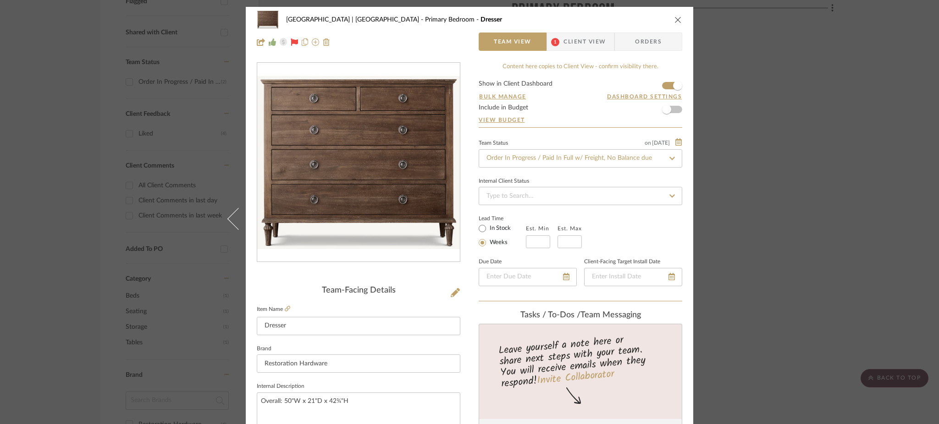
click at [508, 192] on div "[GEOGRAPHIC_DATA] | [GEOGRAPHIC_DATA] Bedroom Dresser Team View 1 Client View O…" at bounding box center [469, 212] width 939 height 424
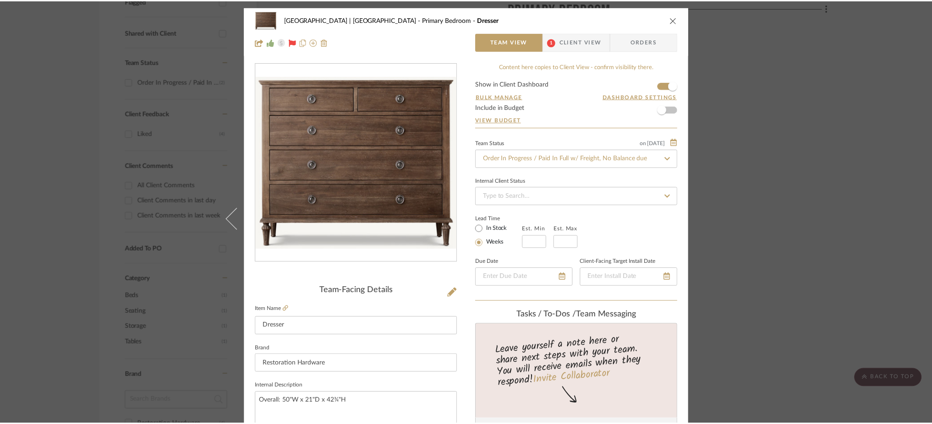
scroll to position [365, 0]
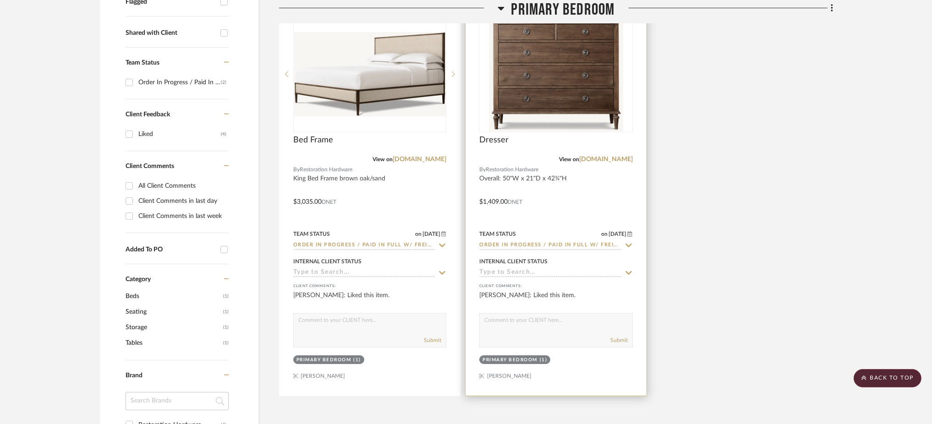
click at [508, 242] on input "Order In Progress / Paid In Full w/ Freight, No Balance due" at bounding box center [550, 246] width 142 height 9
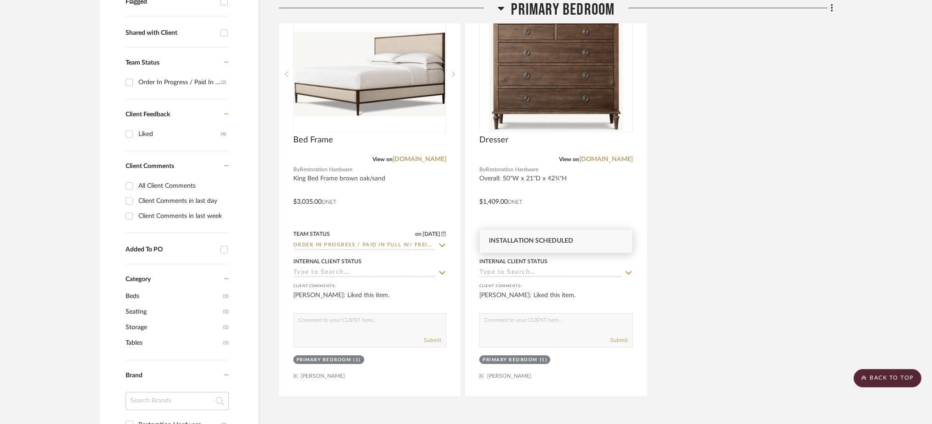
type input "installa"
click at [508, 245] on div "Installation Scheduled" at bounding box center [556, 241] width 152 height 23
type input "[DATE]"
type input "Installation Scheduled"
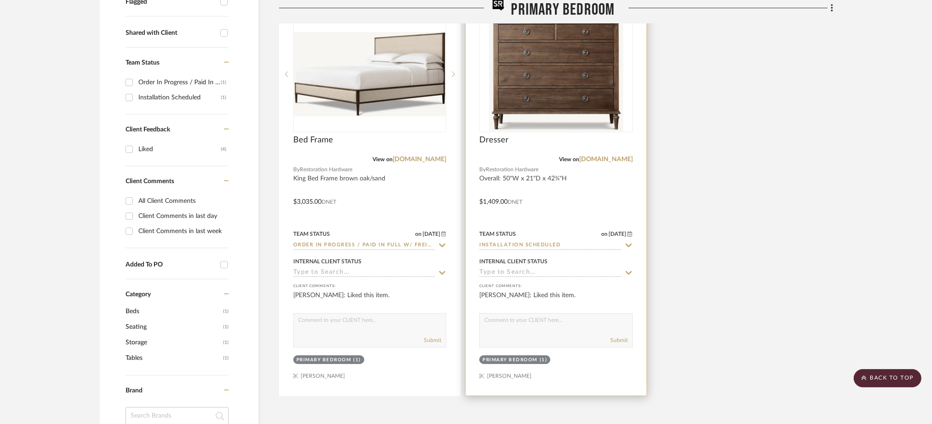
click at [508, 85] on img "0" at bounding box center [556, 74] width 135 height 115
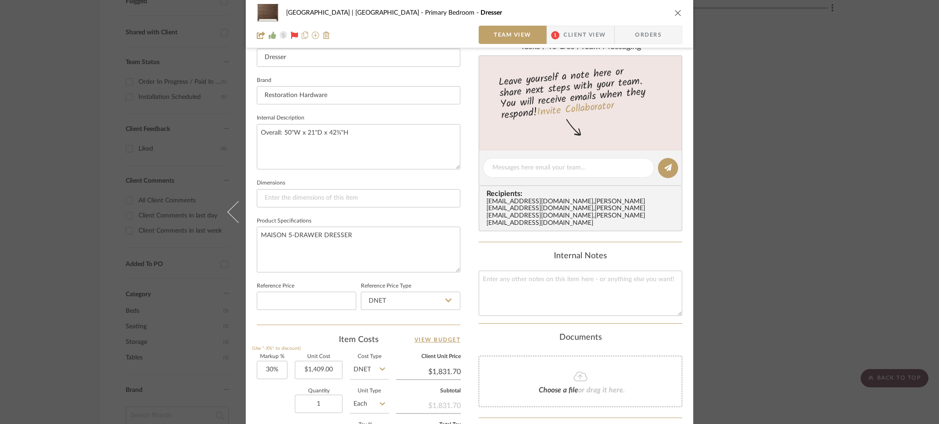
scroll to position [271, 0]
click at [508, 283] on textarea at bounding box center [579, 290] width 203 height 45
type textarea "Delivery to [GEOGRAPHIC_DATA] scheduled for [DATE]"
click at [377, 232] on textarea "MAISON 5-DRAWER DRESSER" at bounding box center [358, 246] width 203 height 45
click at [30, 100] on div "[GEOGRAPHIC_DATA] | [GEOGRAPHIC_DATA] Bedroom Dresser Team View 1 Client View O…" at bounding box center [469, 212] width 939 height 424
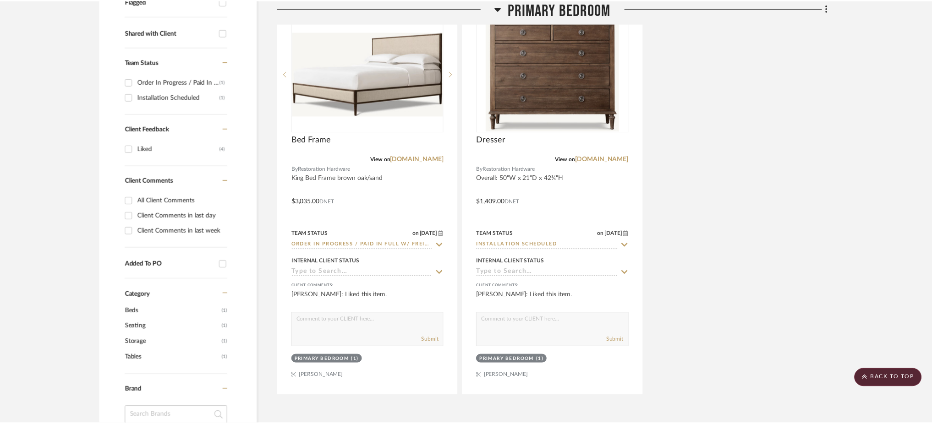
scroll to position [365, 0]
